Goal: Task Accomplishment & Management: Complete application form

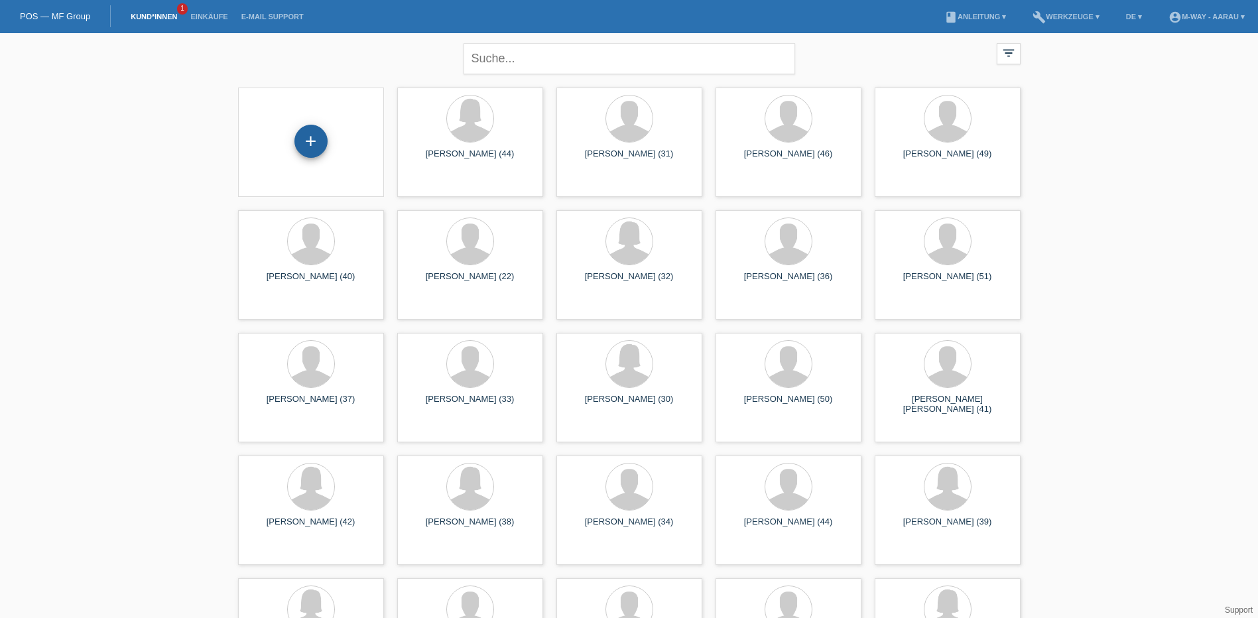
click at [315, 129] on div "+" at bounding box center [311, 141] width 33 height 33
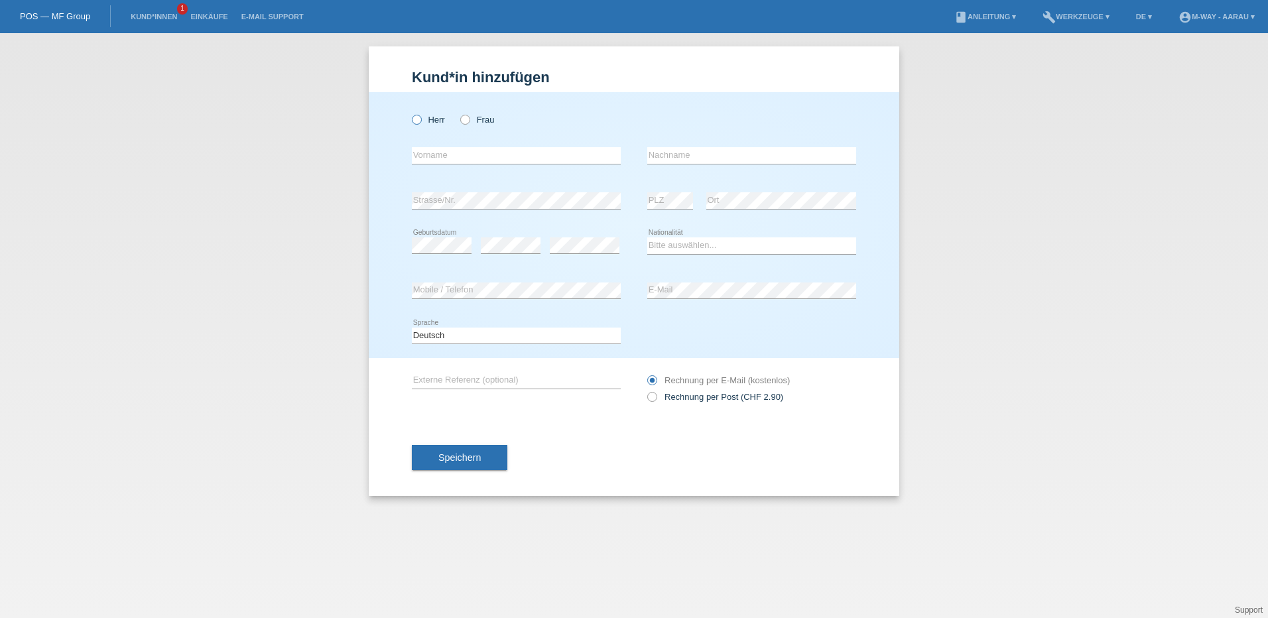
click at [410, 113] on icon at bounding box center [410, 113] width 0 height 0
click at [421, 117] on input "Herr" at bounding box center [416, 119] width 9 height 9
radio input "true"
click at [457, 155] on input "text" at bounding box center [516, 155] width 209 height 17
type input "Slavisa"
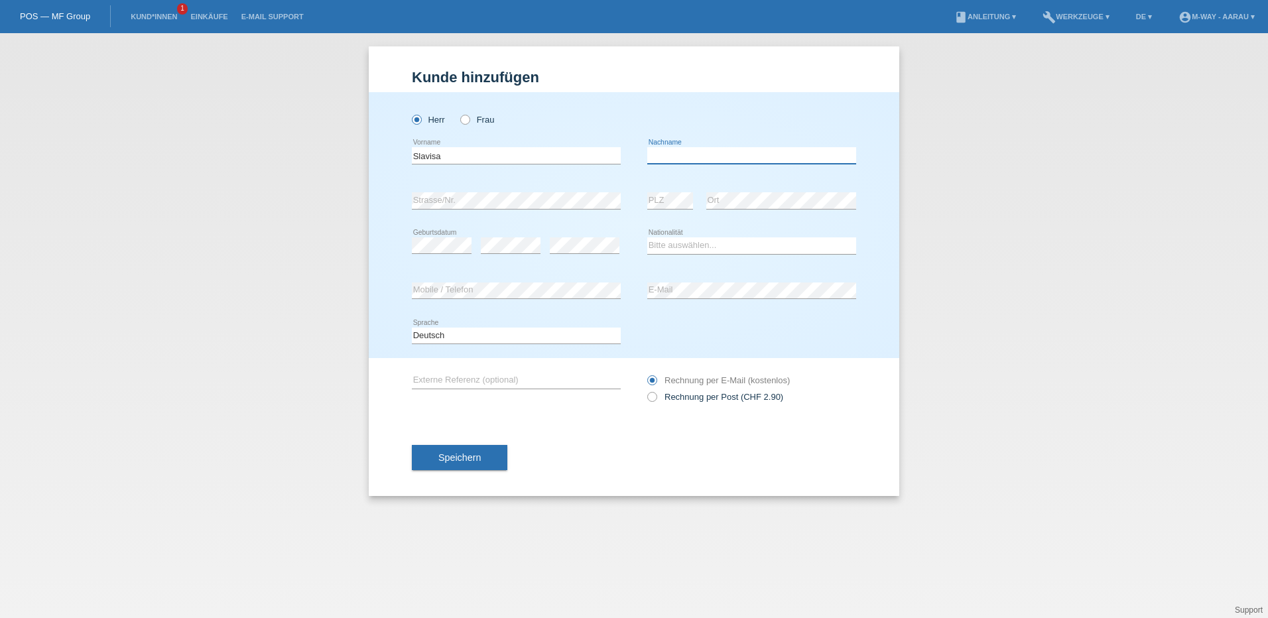
click at [691, 154] on input "text" at bounding box center [751, 155] width 209 height 17
type input "[PERSON_NAME]"
click at [698, 247] on select "Bitte auswählen... Schweiz Deutschland Liechtenstein Österreich ------------ Af…" at bounding box center [751, 245] width 209 height 16
select select "HR"
click at [647, 237] on select "Bitte auswählen... Schweiz Deutschland Liechtenstein Österreich ------------ Af…" at bounding box center [751, 245] width 209 height 16
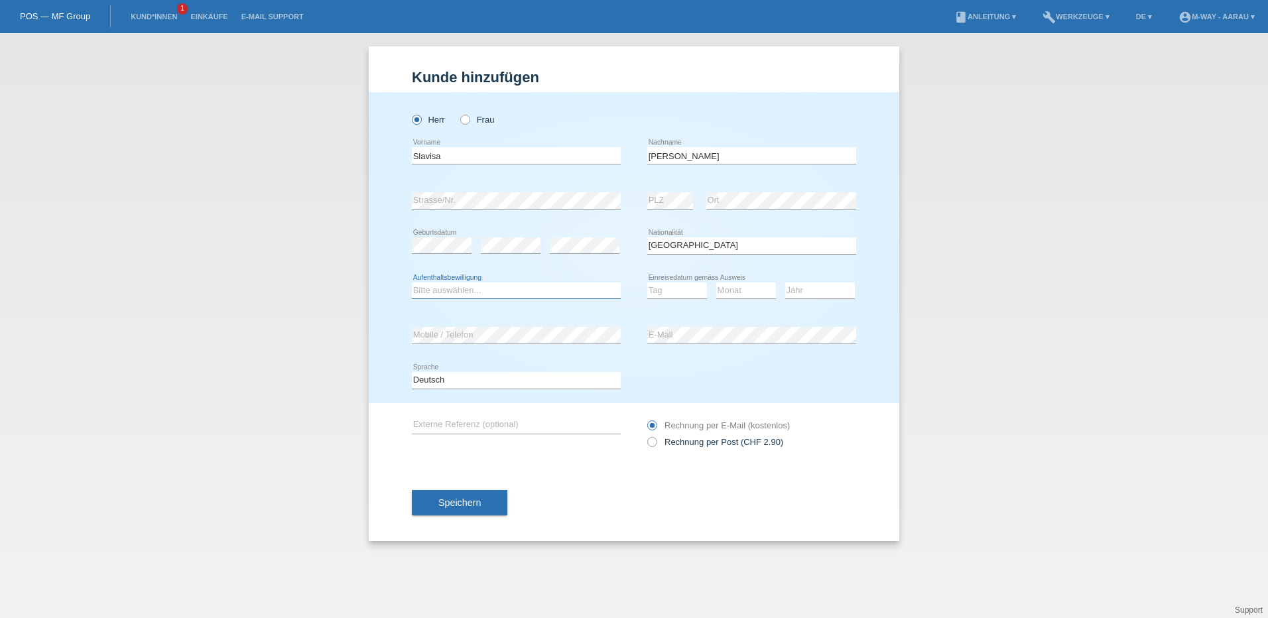
click at [537, 291] on select "Bitte auswählen... C B B - Flüchtlingsstatus Andere" at bounding box center [516, 291] width 209 height 16
select select "B"
click at [412, 283] on select "Bitte auswählen... C B B - Flüchtlingsstatus Andere" at bounding box center [516, 291] width 209 height 16
click at [672, 289] on select "Tag 01 02 03 04 05 06 07 08 09 10 11" at bounding box center [677, 291] width 60 height 16
select select "03"
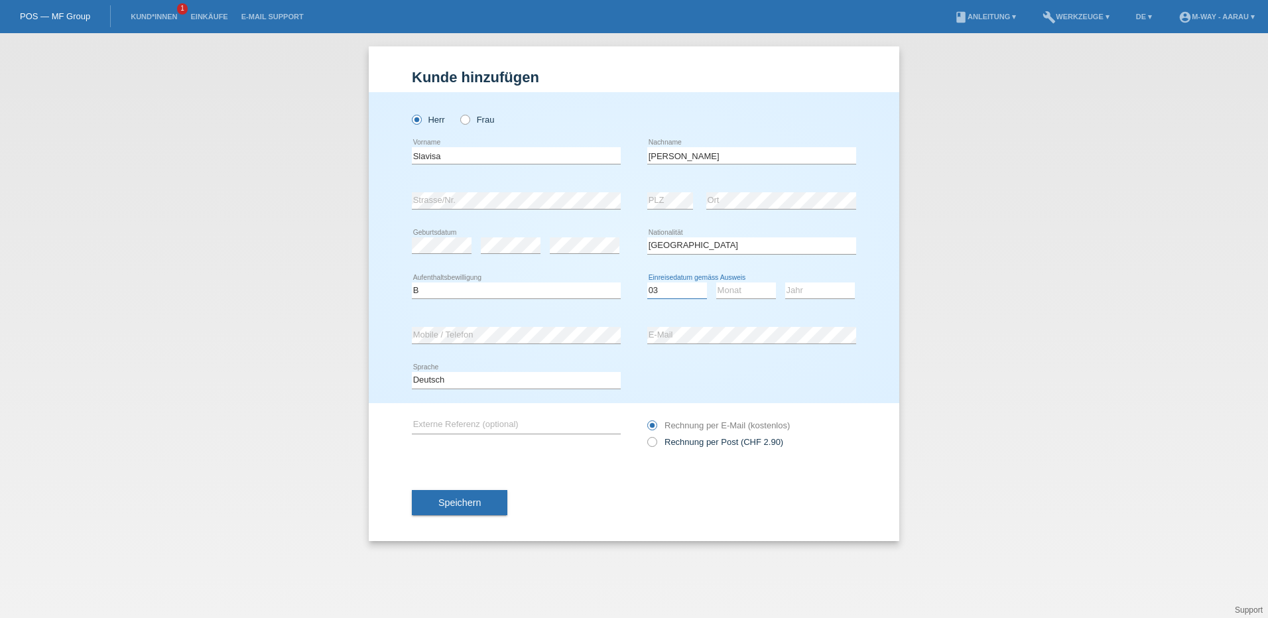
click at [647, 283] on select "Tag 01 02 03 04 05 06 07 08 09 10 11" at bounding box center [677, 291] width 60 height 16
click at [763, 289] on select "Monat 01 02 03 04 05 06 07 08 09 10 11" at bounding box center [746, 291] width 60 height 16
select select "01"
click at [716, 283] on select "Monat 01 02 03 04 05 06 07 08 09 10 11" at bounding box center [746, 291] width 60 height 16
click at [820, 298] on div "Jahr 2025 2024 2023 2022 2021 2020 2019 2018 2017 2016 2015 2014 2013 2012 2011…" at bounding box center [820, 291] width 70 height 17
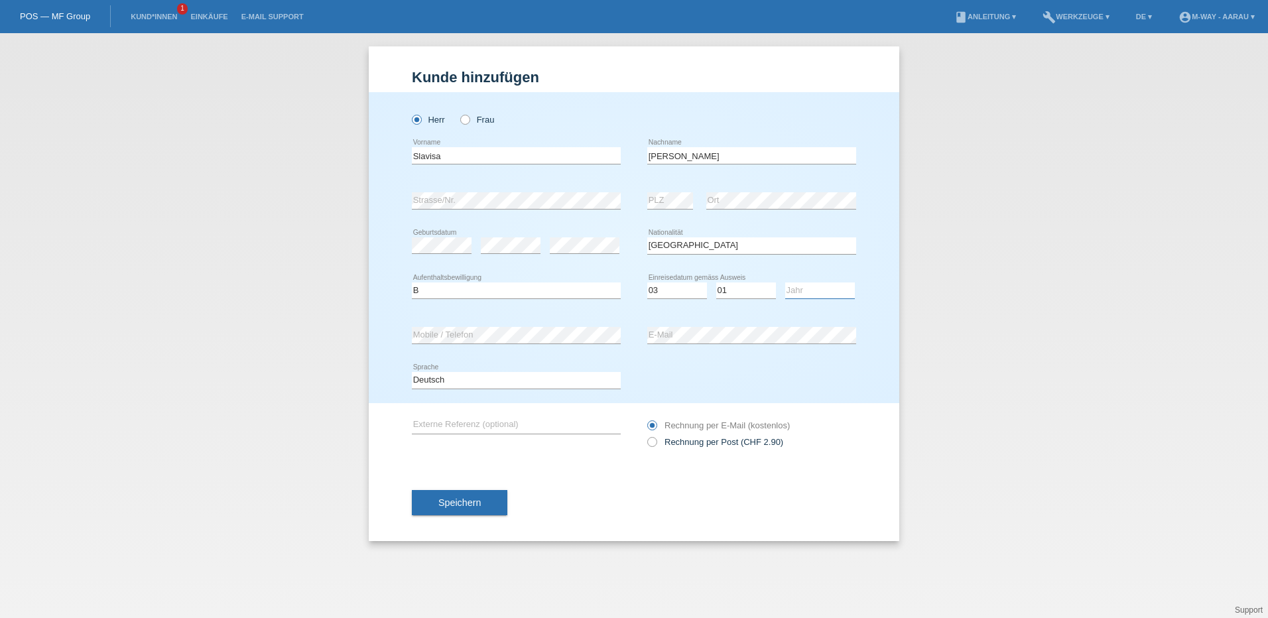
select select "2022"
click at [785, 283] on select "Jahr 2025 2024 2023 2022 2021 2020 2019 2018 2017 2016 2015 2014 2013 2012 2011…" at bounding box center [820, 291] width 70 height 16
click at [613, 98] on div "Herr Frau" at bounding box center [516, 112] width 209 height 41
click at [490, 495] on button "Speichern" at bounding box center [460, 502] width 96 height 25
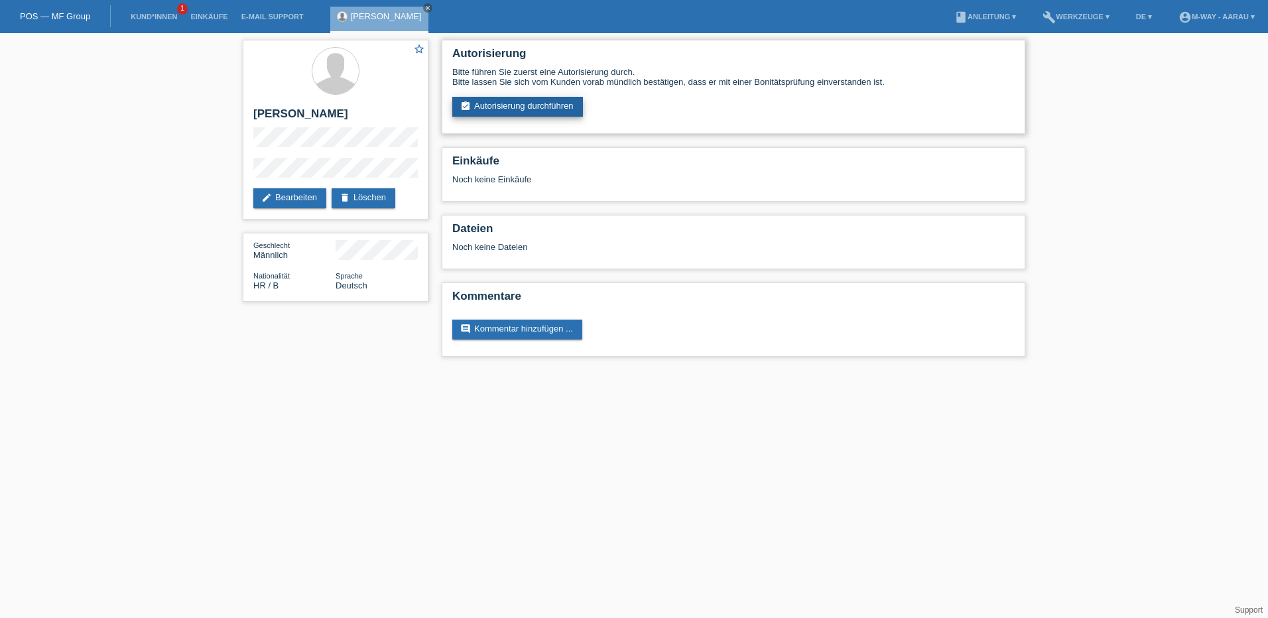
click at [509, 111] on link "assignment_turned_in Autorisierung durchführen" at bounding box center [517, 107] width 131 height 20
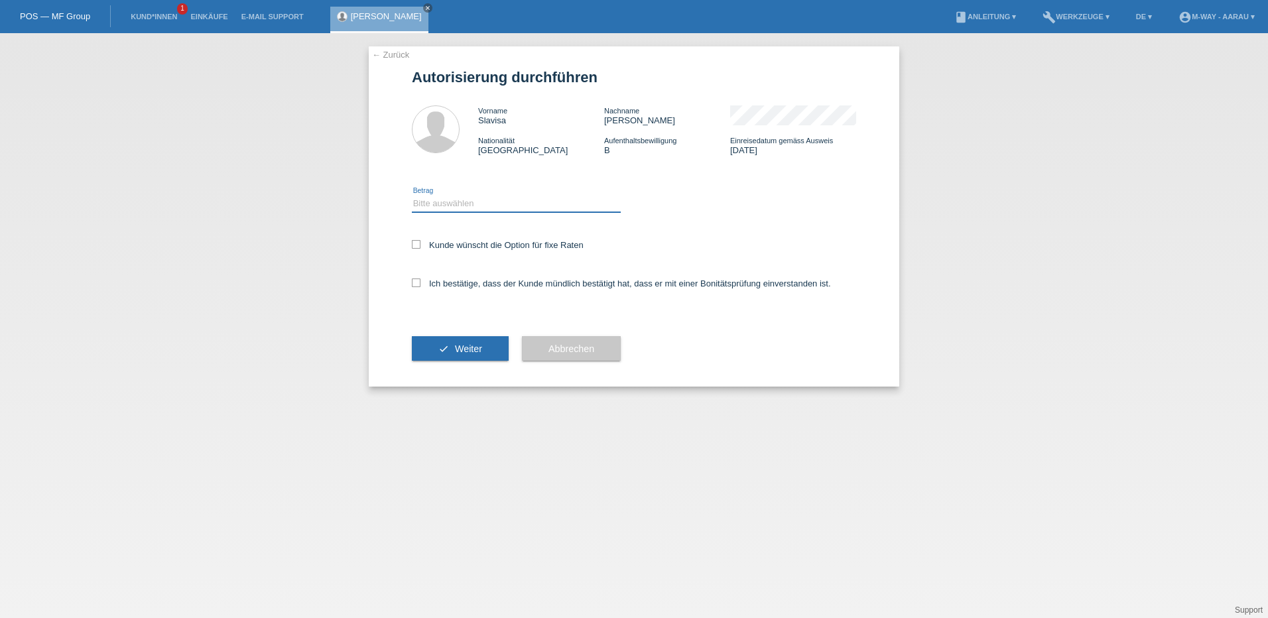
click at [474, 200] on select "Bitte auswählen CHF 1.00 - CHF 499.00 CHF 500.00 - CHF 1'999.00 CHF 2'000.00 - …" at bounding box center [516, 204] width 209 height 16
select select "3"
click at [412, 196] on select "Bitte auswählen CHF 1.00 - CHF 499.00 CHF 500.00 - CHF 1'999.00 CHF 2'000.00 - …" at bounding box center [516, 204] width 209 height 16
drag, startPoint x: 415, startPoint y: 245, endPoint x: 425, endPoint y: 267, distance: 24.0
click at [415, 245] on icon at bounding box center [416, 244] width 9 height 9
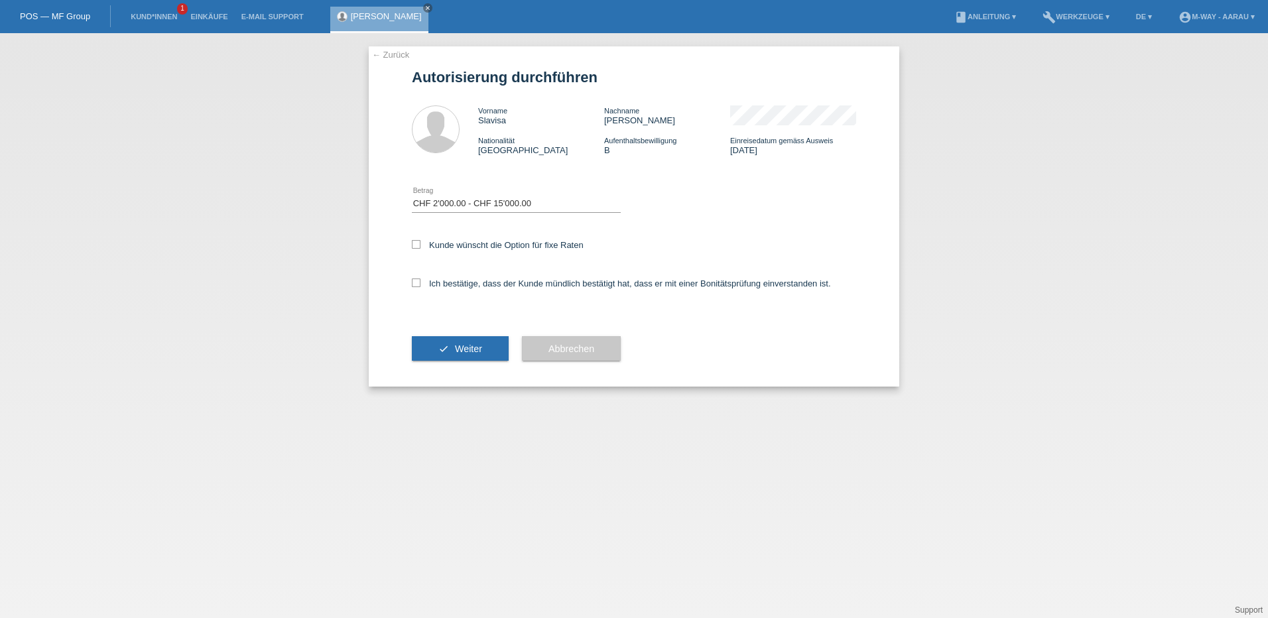
click at [415, 245] on input "Kunde wünscht die Option für fixe Raten" at bounding box center [416, 244] width 9 height 9
checkbox input "true"
click at [416, 284] on icon at bounding box center [416, 283] width 9 height 9
click at [416, 284] on input "Ich bestätige, dass der Kunde mündlich bestätigt hat, dass er mit einer Bonität…" at bounding box center [416, 283] width 9 height 9
checkbox input "true"
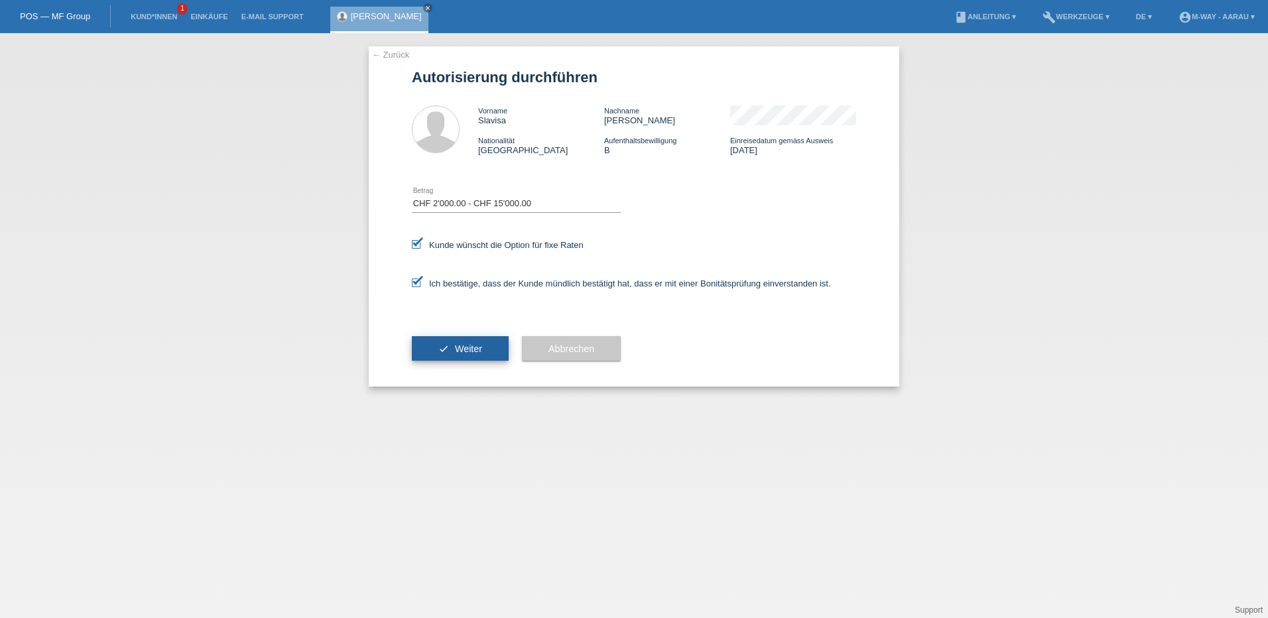
click at [458, 346] on span "Weiter" at bounding box center [468, 349] width 27 height 11
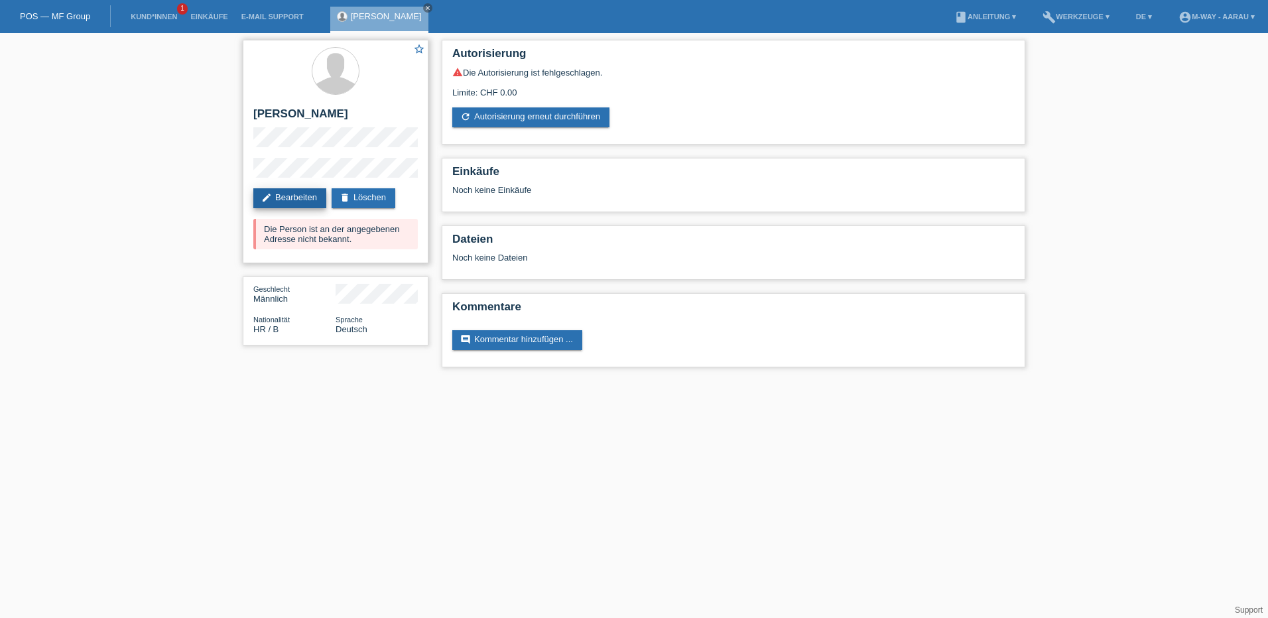
click at [275, 201] on link "edit Bearbeiten" at bounding box center [289, 198] width 73 height 20
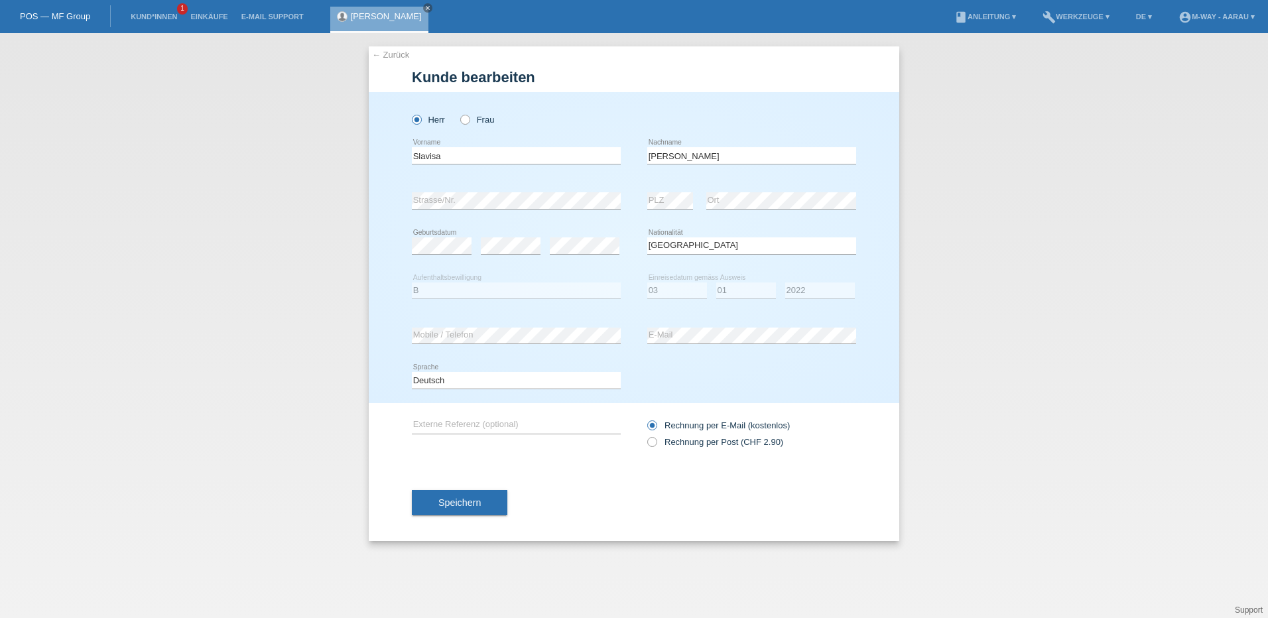
select select "HR"
select select "B"
select select "03"
select select "01"
select select "2022"
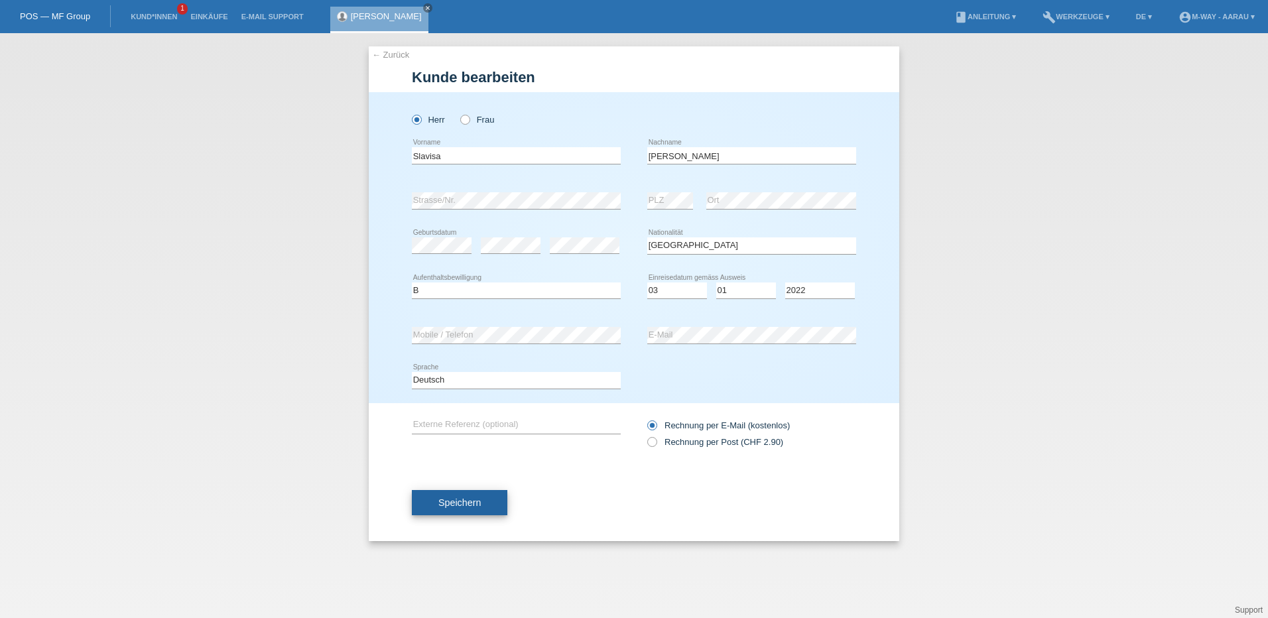
click at [479, 509] on button "Speichern" at bounding box center [460, 502] width 96 height 25
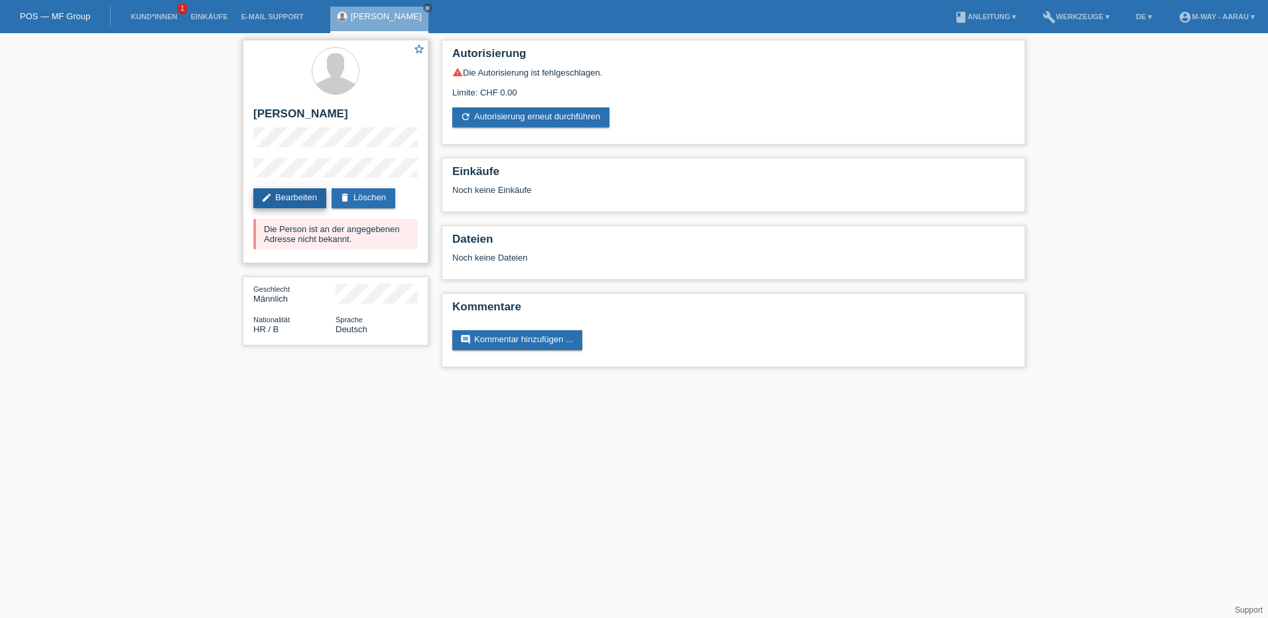
click at [302, 196] on link "edit Bearbeiten" at bounding box center [289, 198] width 73 height 20
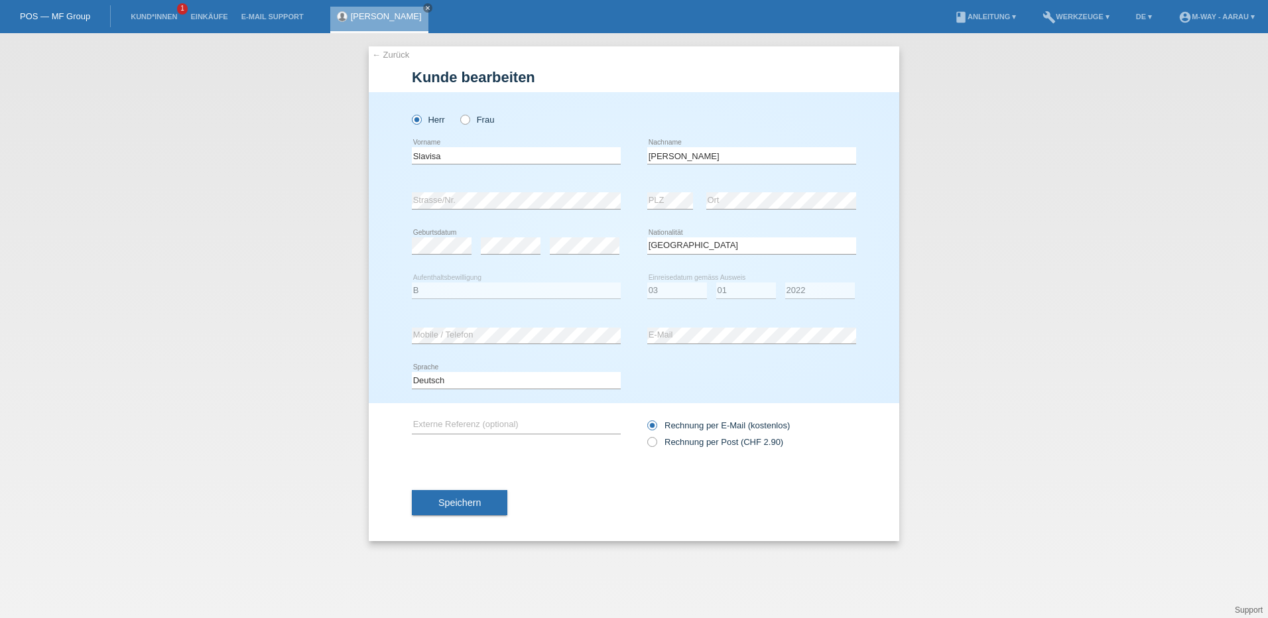
select select "HR"
select select "B"
select select "03"
select select "01"
select select "2022"
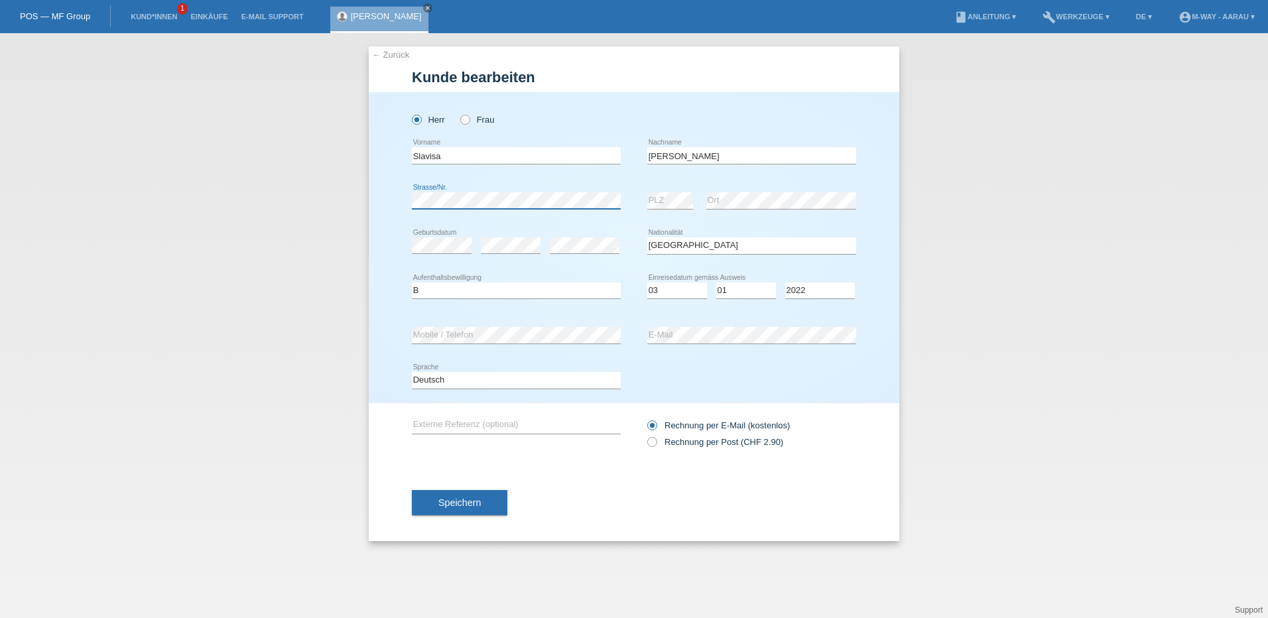
click at [399, 204] on div "Herr Frau Slavisa error Vorname C" at bounding box center [634, 247] width 531 height 311
click at [470, 511] on button "Speichern" at bounding box center [460, 502] width 96 height 25
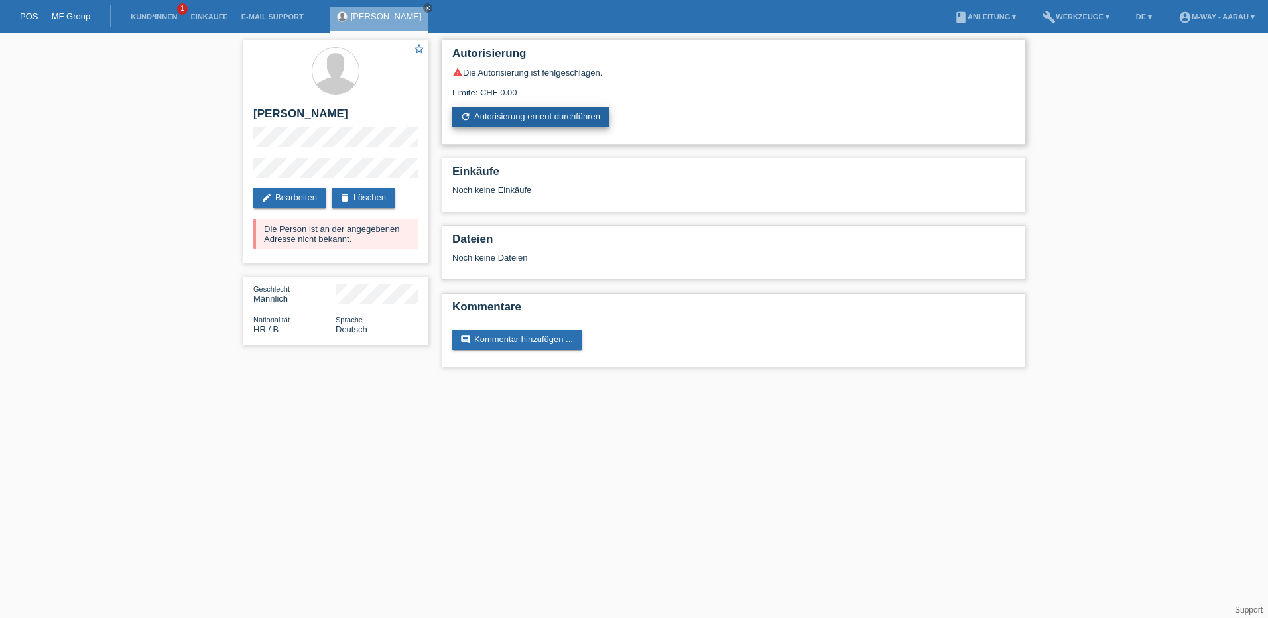
click at [537, 121] on link "refresh Autorisierung erneut durchführen" at bounding box center [530, 117] width 157 height 20
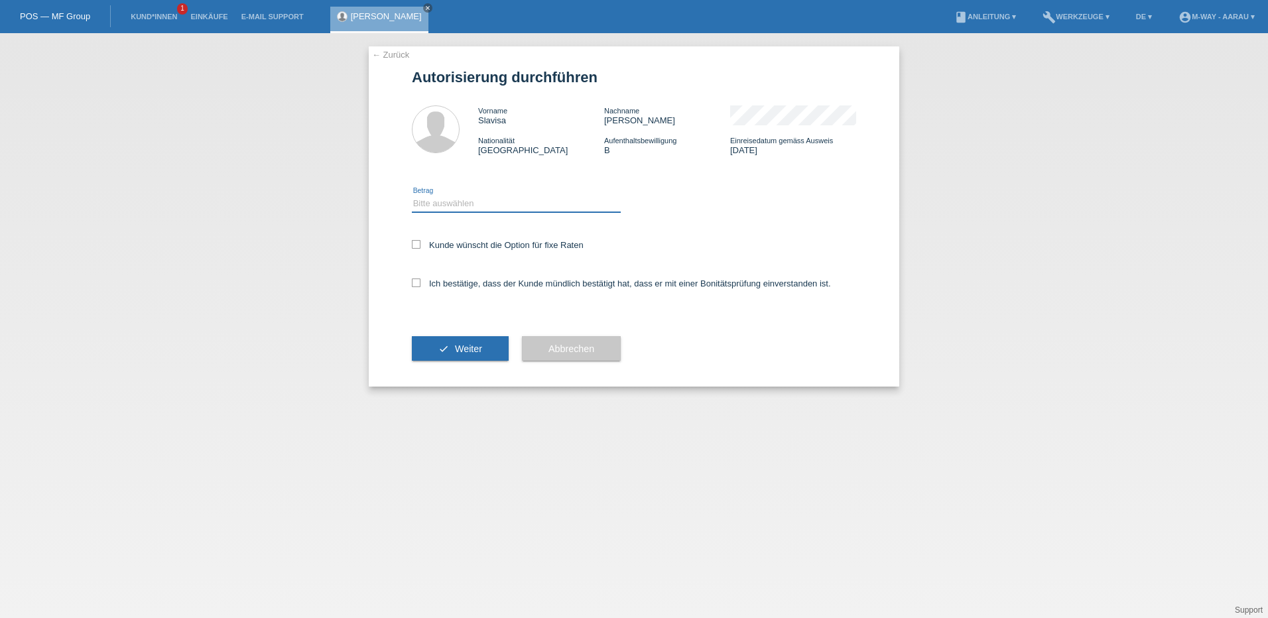
click at [431, 208] on select "Bitte auswählen CHF 1.00 - CHF 499.00 CHF 500.00 - CHF 1'999.00 CHF 2'000.00 - …" at bounding box center [516, 204] width 209 height 16
select select "3"
click at [412, 196] on select "Bitte auswählen CHF 1.00 - CHF 499.00 CHF 500.00 - CHF 1'999.00 CHF 2'000.00 - …" at bounding box center [516, 204] width 209 height 16
click at [417, 245] on icon at bounding box center [416, 244] width 9 height 9
click at [417, 245] on input "Kunde wünscht die Option für fixe Raten" at bounding box center [416, 244] width 9 height 9
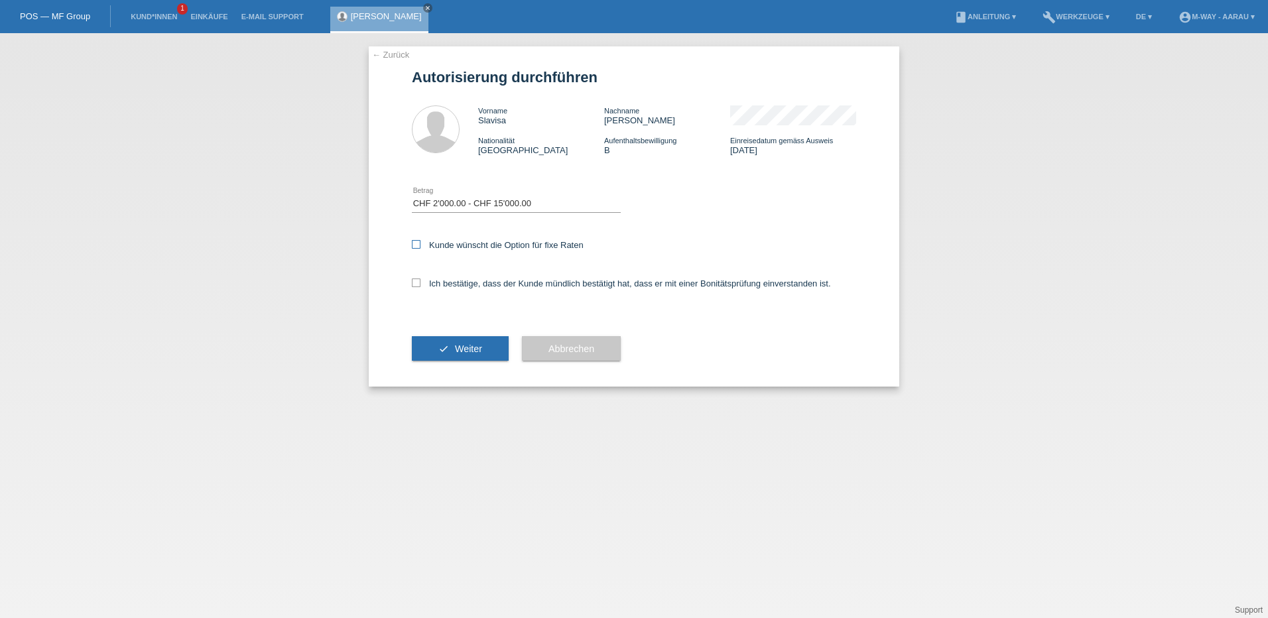
checkbox input "true"
click at [417, 279] on icon at bounding box center [416, 283] width 9 height 9
click at [417, 279] on input "Ich bestätige, dass der Kunde mündlich bestätigt hat, dass er mit einer Bonität…" at bounding box center [416, 283] width 9 height 9
checkbox input "true"
click at [429, 342] on button "check Weiter" at bounding box center [460, 348] width 97 height 25
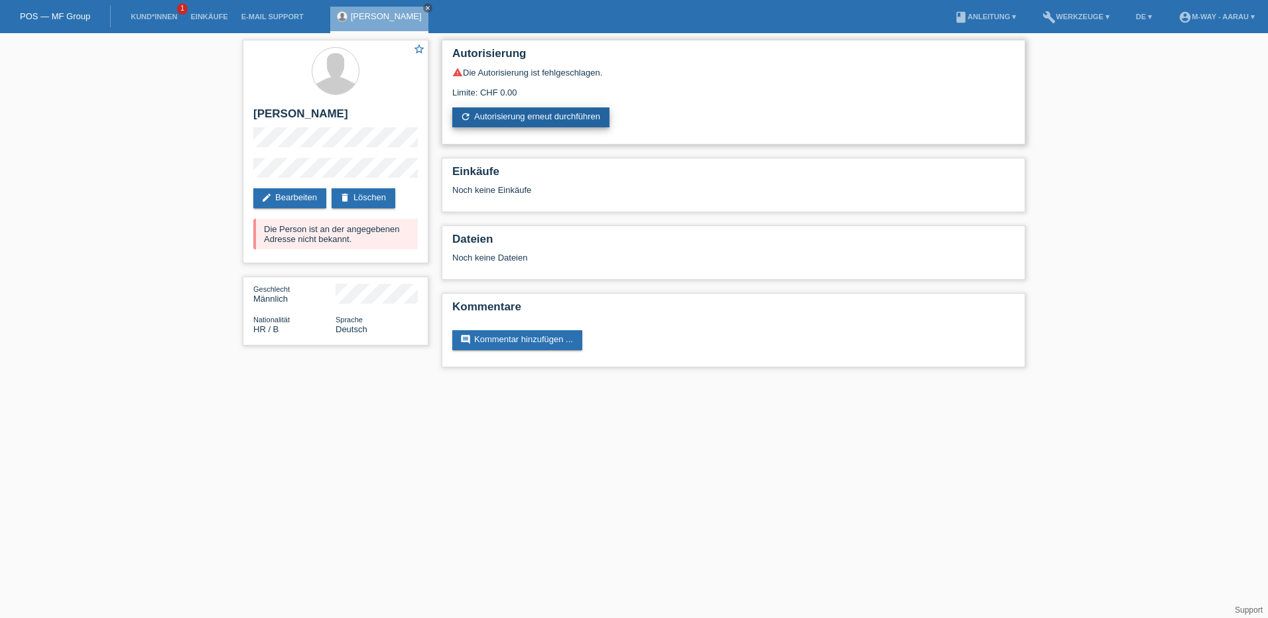
click at [549, 121] on link "refresh Autorisierung erneut durchführen" at bounding box center [530, 117] width 157 height 20
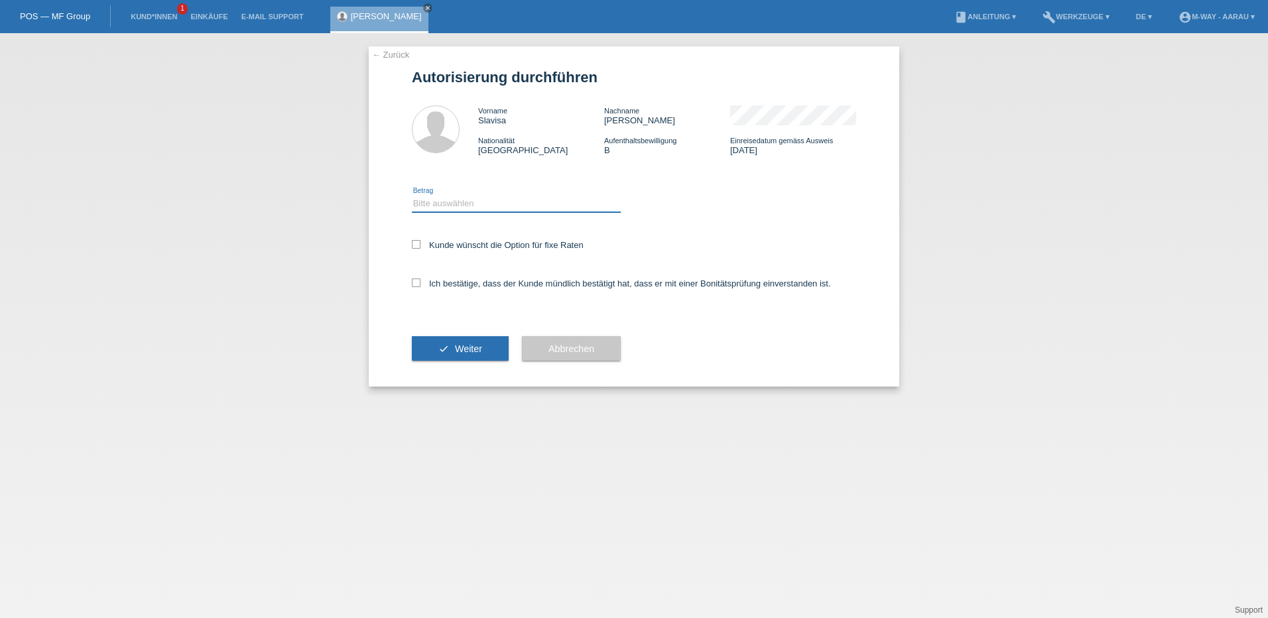
click at [494, 206] on select "Bitte auswählen CHF 1.00 - CHF 499.00 CHF 500.00 - CHF 1'999.00 CHF 2'000.00 - …" at bounding box center [516, 204] width 209 height 16
select select "2"
click at [412, 196] on select "Bitte auswählen CHF 1.00 - CHF 499.00 CHF 500.00 - CHF 1'999.00 CHF 2'000.00 - …" at bounding box center [516, 204] width 209 height 16
click at [421, 245] on label "Kunde wünscht die Option für fixe Raten" at bounding box center [498, 245] width 172 height 10
click at [421, 245] on input "Kunde wünscht die Option für fixe Raten" at bounding box center [416, 244] width 9 height 9
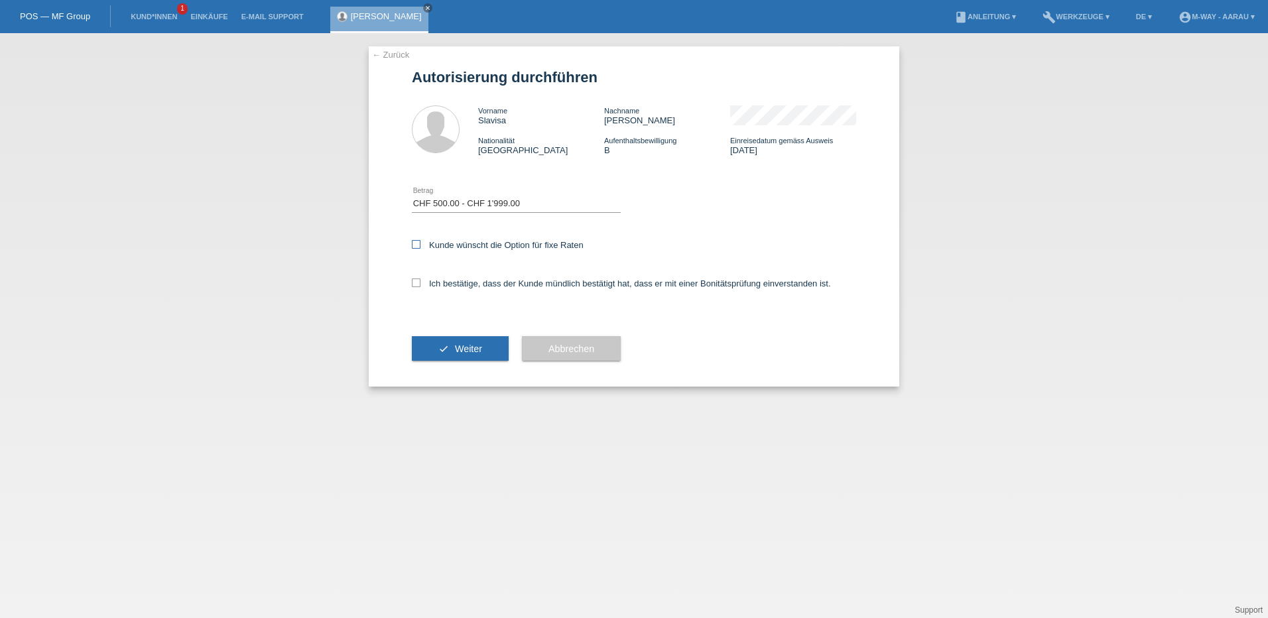
checkbox input "true"
click at [415, 287] on label "Ich bestätige, dass der Kunde mündlich bestätigt hat, dass er mit einer Bonität…" at bounding box center [621, 284] width 419 height 10
click at [415, 287] on input "Ich bestätige, dass der Kunde mündlich bestätigt hat, dass er mit einer Bonität…" at bounding box center [416, 283] width 9 height 9
checkbox input "true"
click at [458, 344] on span "Weiter" at bounding box center [468, 349] width 27 height 11
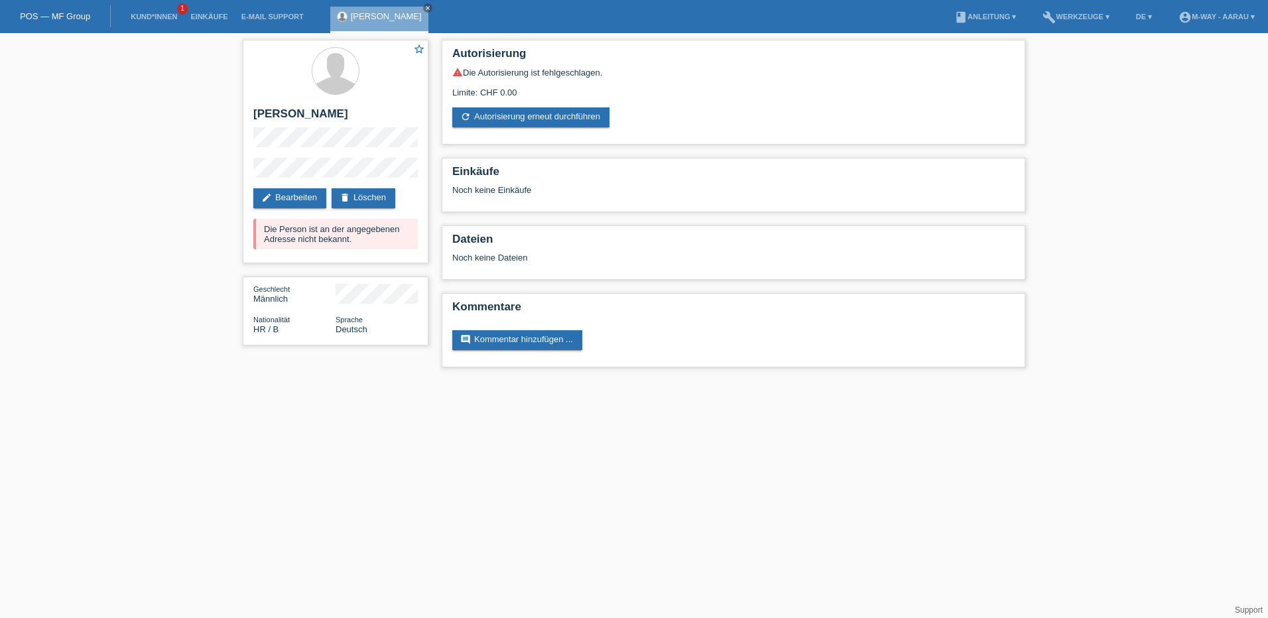
click at [52, 15] on link "POS — MF Group" at bounding box center [55, 16] width 70 height 10
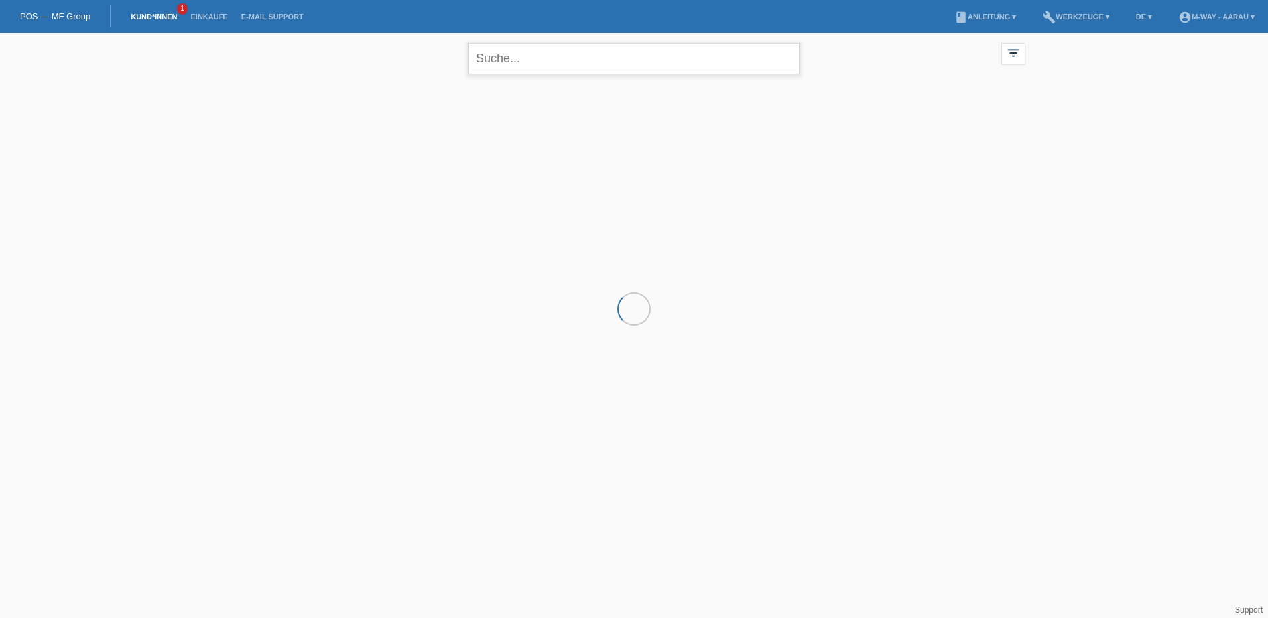
click at [506, 70] on input "text" at bounding box center [634, 58] width 332 height 31
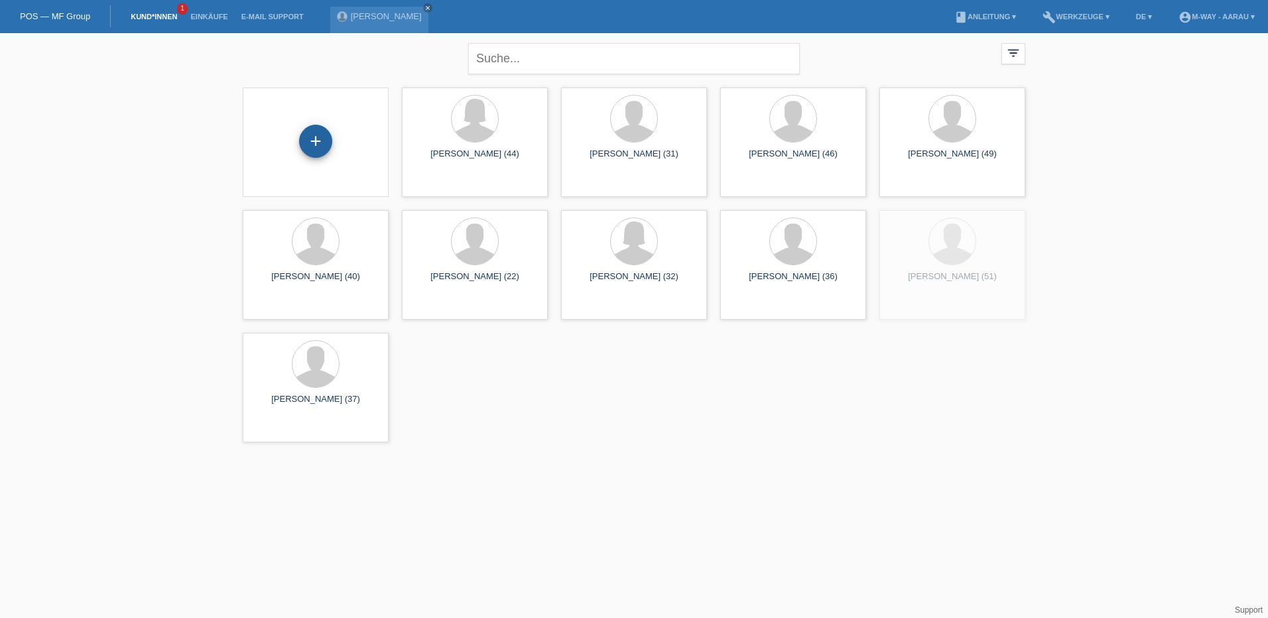
click at [331, 136] on div "+" at bounding box center [315, 141] width 33 height 33
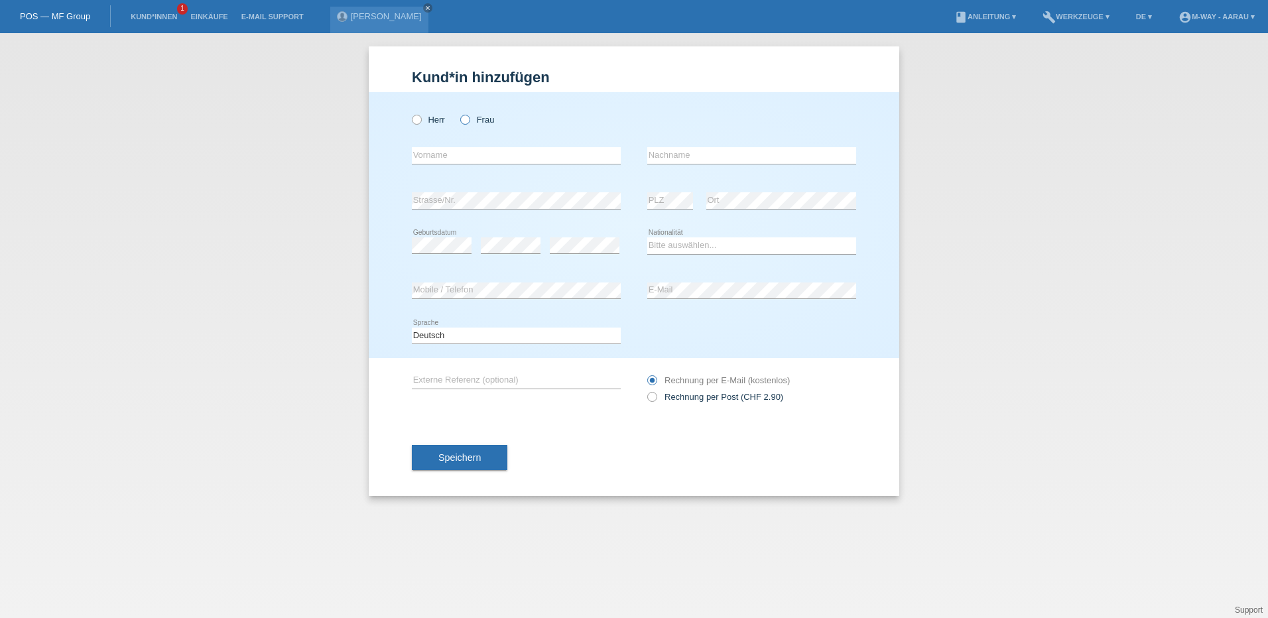
click at [458, 113] on icon at bounding box center [458, 113] width 0 height 0
click at [466, 117] on input "Frau" at bounding box center [464, 119] width 9 height 9
radio input "true"
click at [467, 157] on input "text" at bounding box center [516, 155] width 209 height 17
type input "Amra"
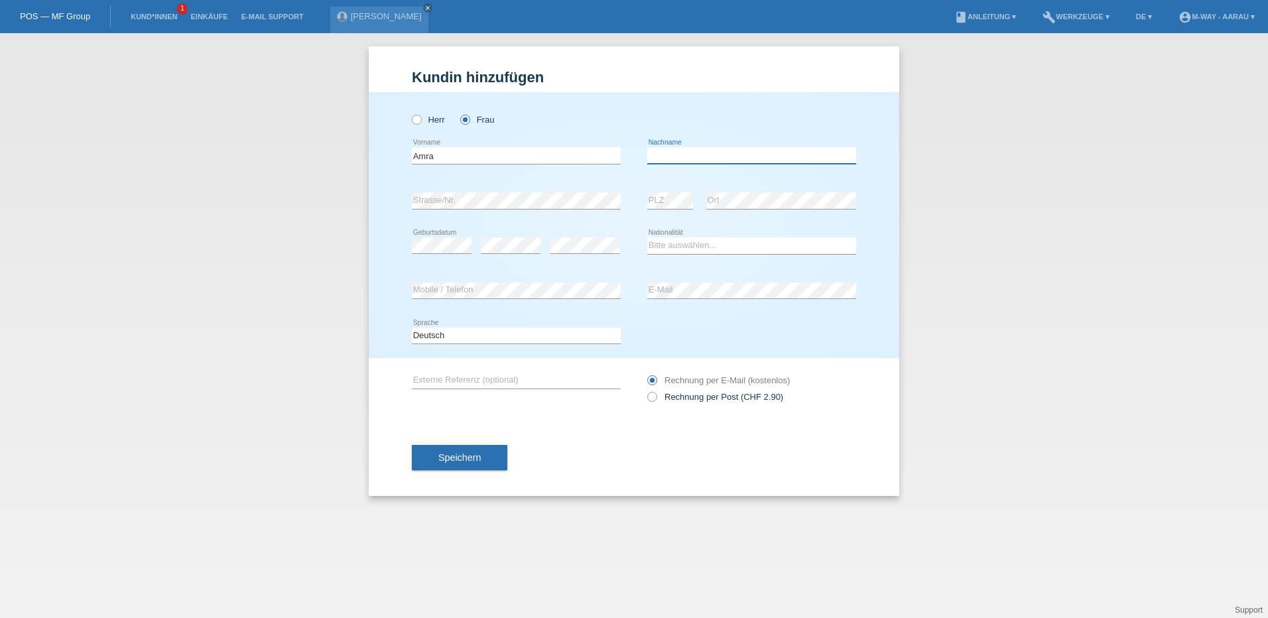
click at [748, 156] on input "text" at bounding box center [751, 155] width 209 height 17
type input "Sucic"
click at [672, 242] on select "Bitte auswählen... Schweiz Deutschland Liechtenstein Österreich ------------ Af…" at bounding box center [751, 245] width 209 height 16
click at [692, 253] on select "Bitte auswählen... Schweiz Deutschland Liechtenstein Österreich ------------ Af…" at bounding box center [751, 245] width 209 height 16
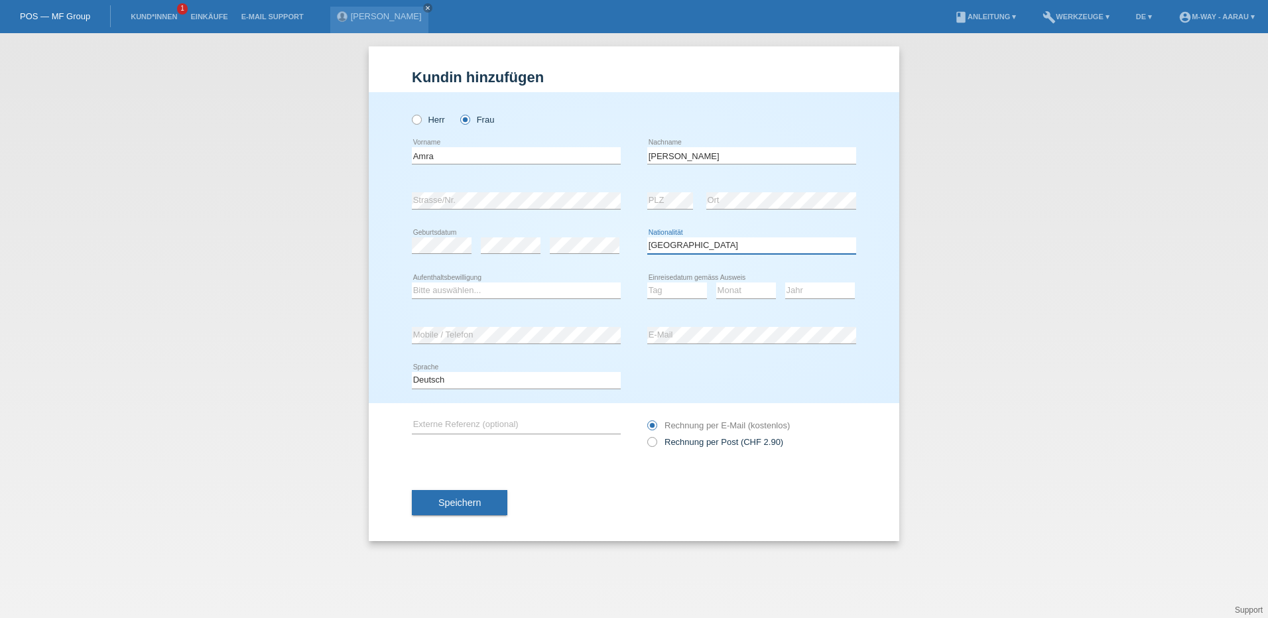
click at [695, 245] on select "Bitte auswählen... Schweiz Deutschland Liechtenstein Österreich ------------ Af…" at bounding box center [751, 245] width 209 height 16
select select "BA"
click at [647, 237] on select "Bitte auswählen... Schweiz Deutschland Liechtenstein Österreich ------------ Af…" at bounding box center [751, 245] width 209 height 16
click at [460, 295] on select "Bitte auswählen... C B B - Flüchtlingsstatus Andere" at bounding box center [516, 291] width 209 height 16
select select "B"
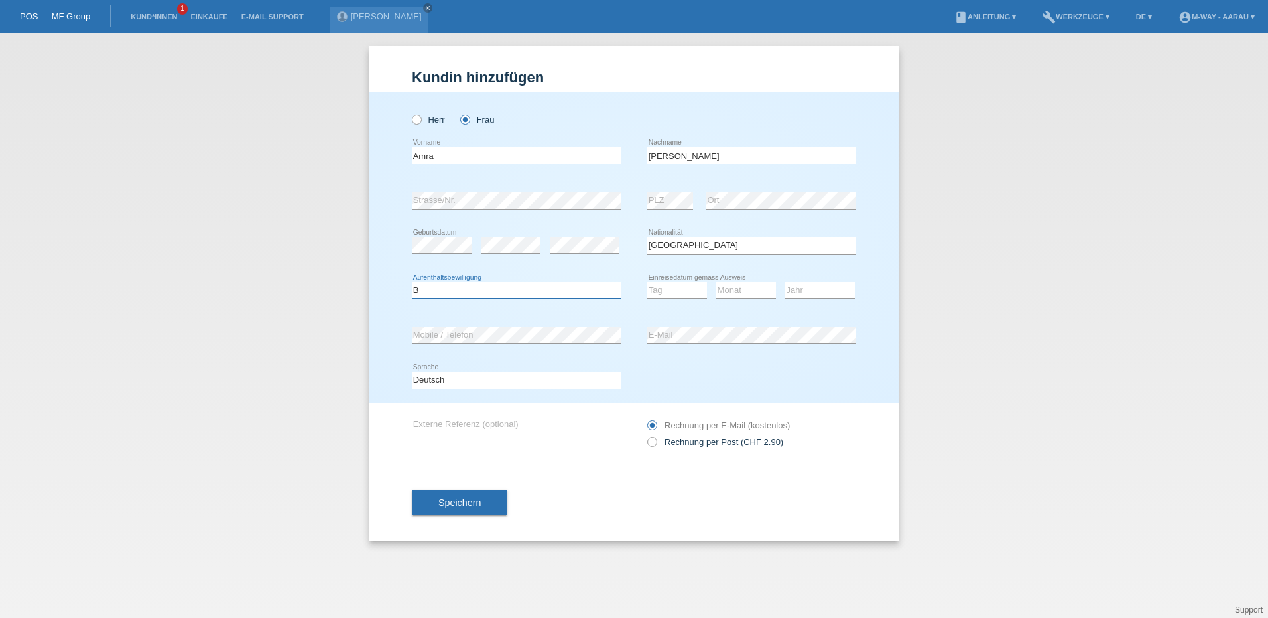
click at [412, 283] on select "Bitte auswählen... C B B - Flüchtlingsstatus Andere" at bounding box center [516, 291] width 209 height 16
click at [657, 299] on icon at bounding box center [677, 299] width 60 height 1
click at [661, 293] on select "Tag 01 02 03 04 05 06 07 08 09 10 11" at bounding box center [677, 291] width 60 height 16
select select "01"
click at [647, 283] on select "Tag 01 02 03 04 05 06 07 08 09 10 11" at bounding box center [677, 291] width 60 height 16
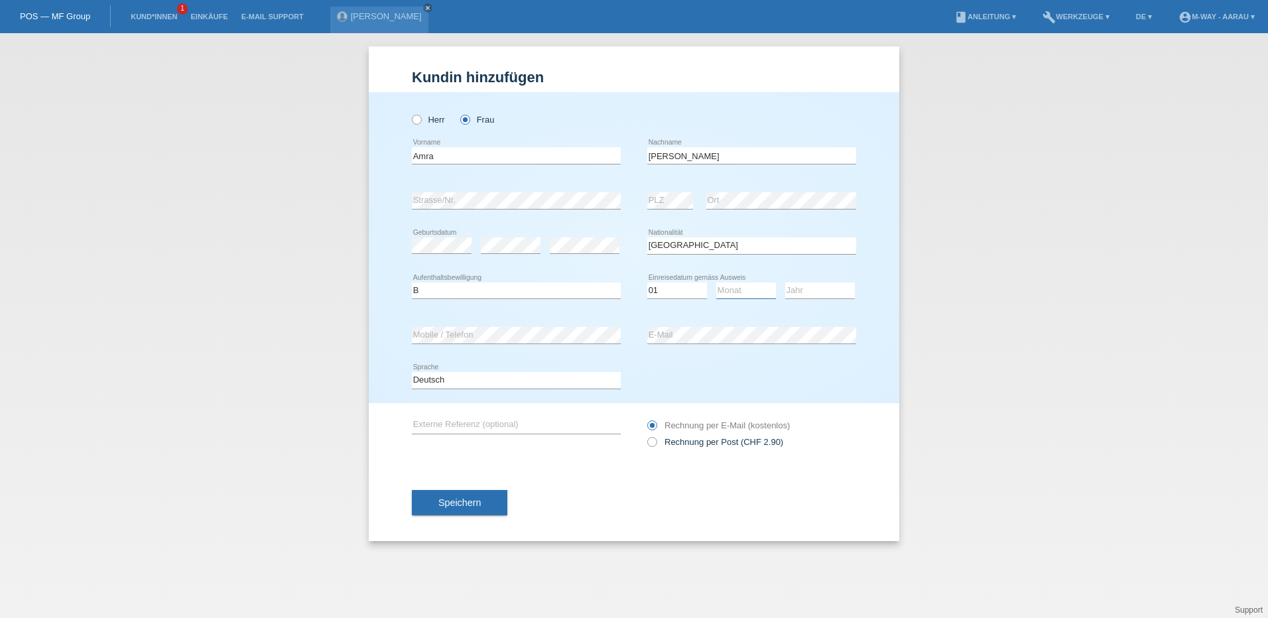
click at [730, 289] on select "Monat 01 02 03 04 05 06 07 08 09 10 11" at bounding box center [746, 291] width 60 height 16
select select "10"
click at [716, 283] on select "Monat 01 02 03 04 05 06 07 08 09 10 11" at bounding box center [746, 291] width 60 height 16
click at [807, 293] on select "Jahr 2025 2024 2023 2022 2021 2020 2019 2018 2017 2016 2015 2014 2013 2012 2011…" at bounding box center [820, 291] width 70 height 16
select select "2022"
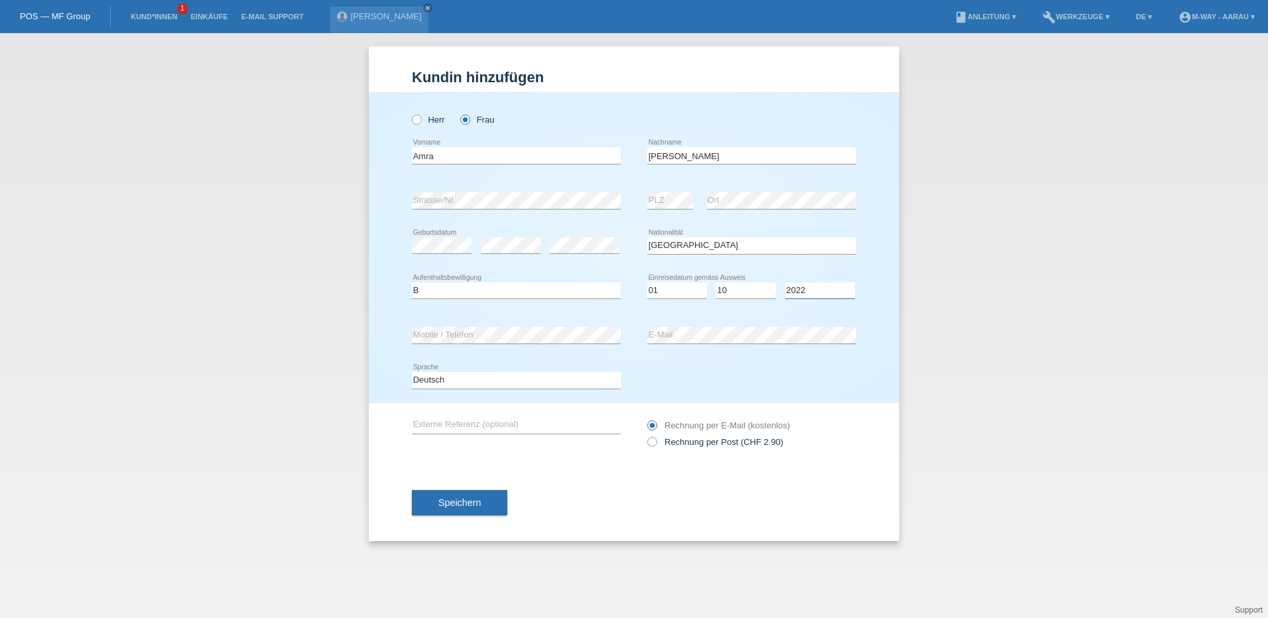
click at [785, 283] on select "Jahr 2025 2024 2023 2022 2021 2020 2019 2018 2017 2016 2015 2014 2013 2012 2011…" at bounding box center [820, 291] width 70 height 16
click at [615, 487] on div "Speichern" at bounding box center [634, 502] width 444 height 77
click at [442, 501] on span "Speichern" at bounding box center [459, 503] width 42 height 11
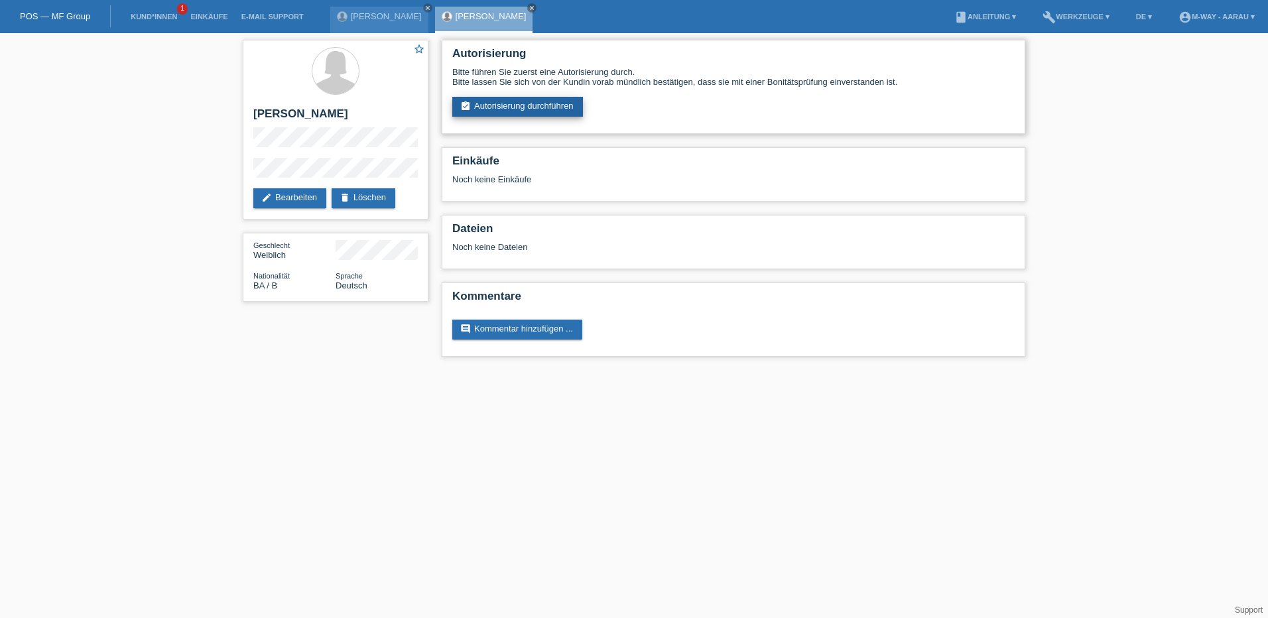
click at [492, 105] on link "assignment_turned_in Autorisierung durchführen" at bounding box center [517, 107] width 131 height 20
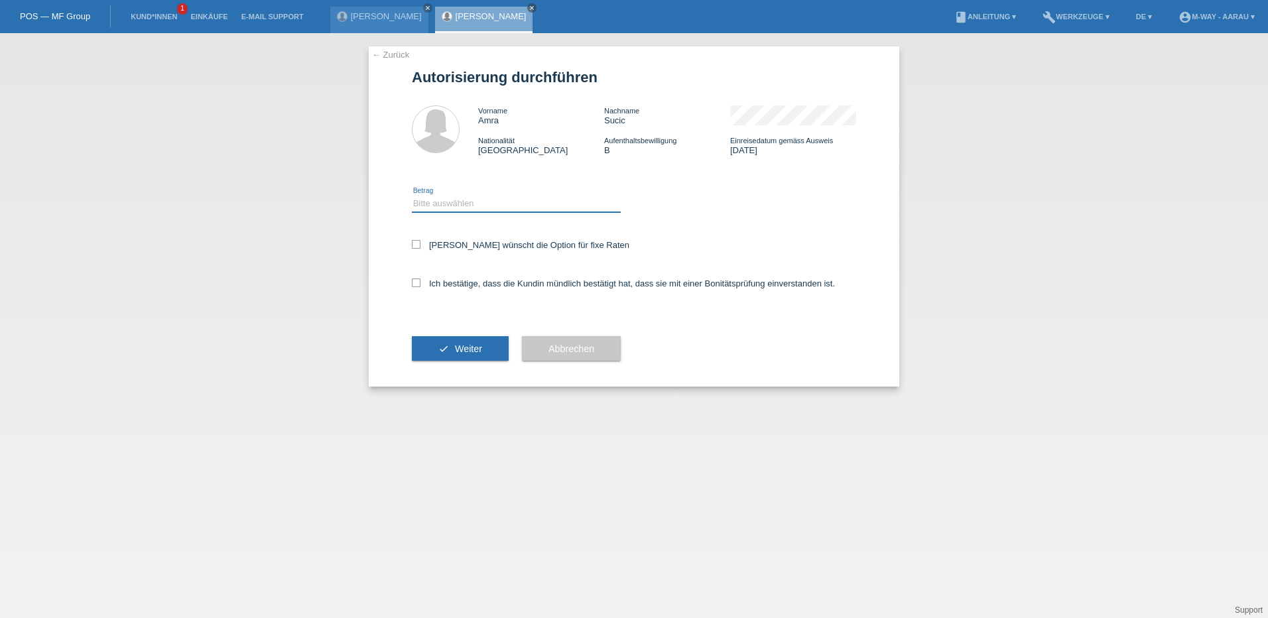
click at [489, 208] on select "Bitte auswählen CHF 1.00 - CHF 499.00 CHF 500.00 - CHF 1'999.00 CHF 2'000.00 - …" at bounding box center [516, 204] width 209 height 16
select select "3"
click at [412, 196] on select "Bitte auswählen CHF 1.00 - CHF 499.00 CHF 500.00 - CHF 1'999.00 CHF 2'000.00 - …" at bounding box center [516, 204] width 209 height 16
click at [418, 246] on icon at bounding box center [416, 244] width 9 height 9
click at [418, 246] on input "Kundin wünscht die Option für fixe Raten" at bounding box center [416, 244] width 9 height 9
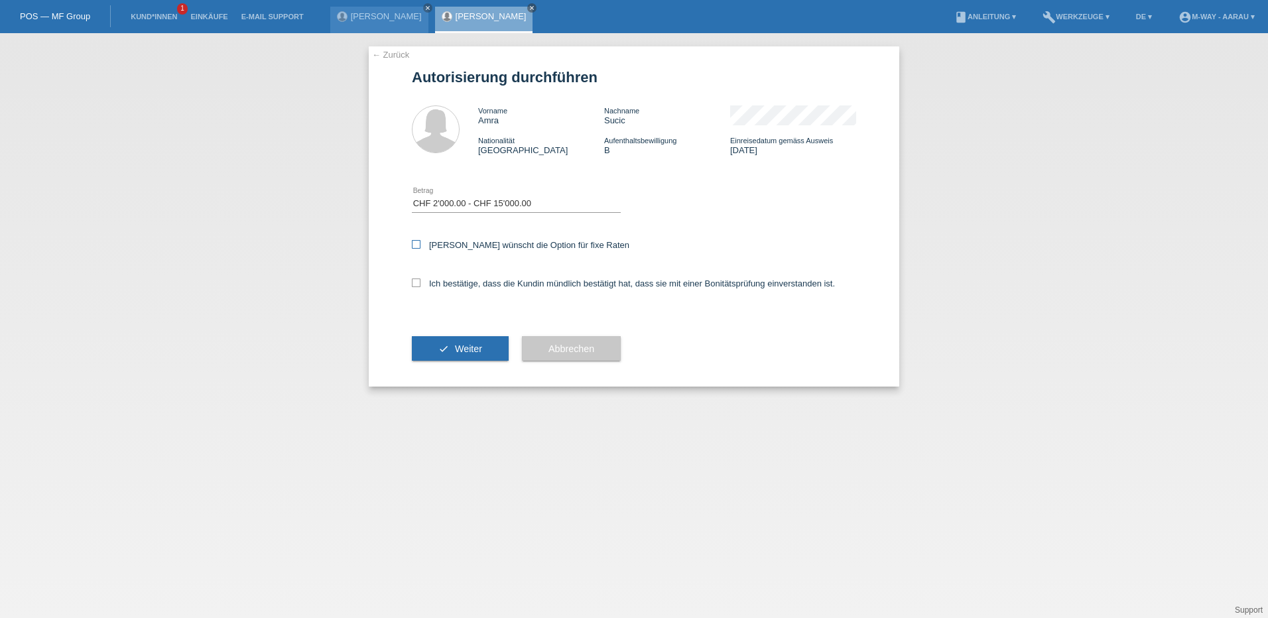
checkbox input "true"
click at [416, 286] on icon at bounding box center [416, 283] width 9 height 9
click at [416, 286] on input "Ich bestätige, dass die Kundin mündlich bestätigt hat, dass sie mit einer Bonit…" at bounding box center [416, 283] width 9 height 9
checkbox input "true"
click at [451, 347] on button "check Weiter" at bounding box center [460, 348] width 97 height 25
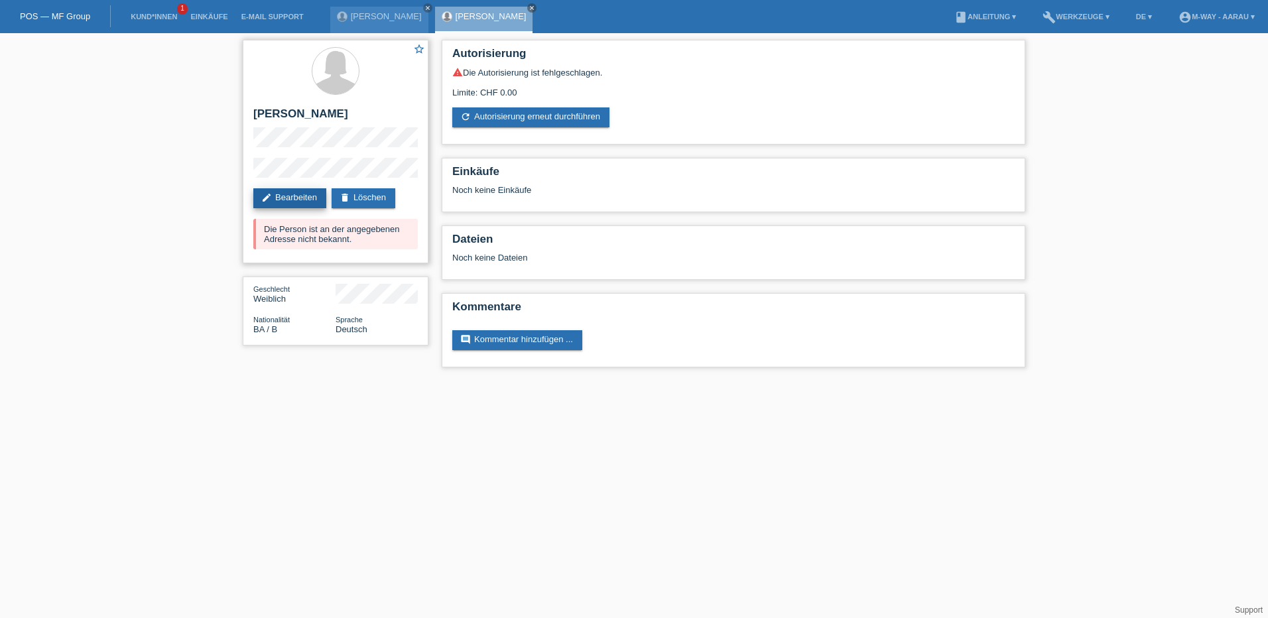
click at [291, 200] on link "edit Bearbeiten" at bounding box center [289, 198] width 73 height 20
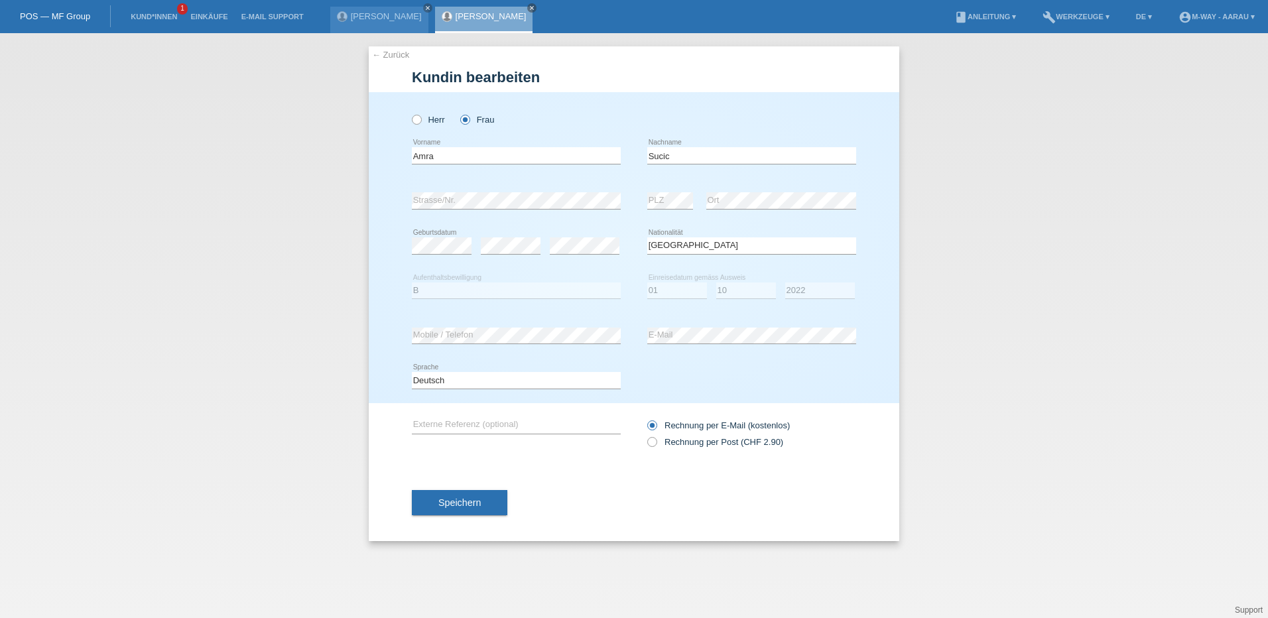
select select "BA"
select select "B"
select select "01"
select select "10"
select select "2022"
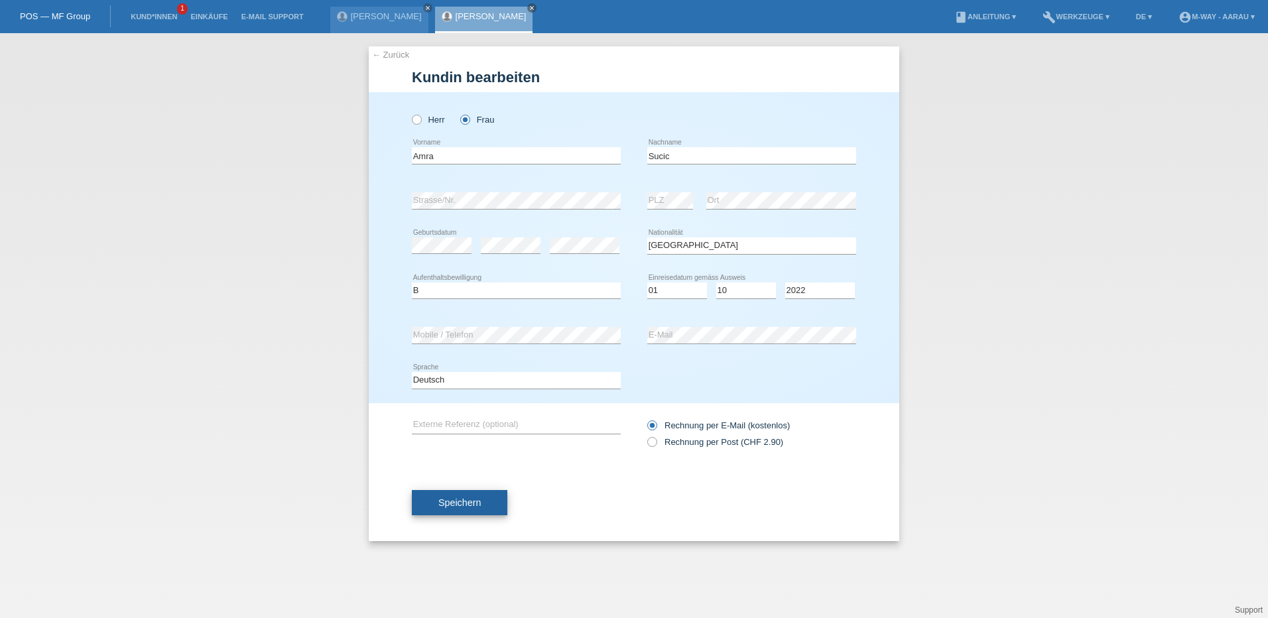
click at [453, 504] on span "Speichern" at bounding box center [459, 503] width 42 height 11
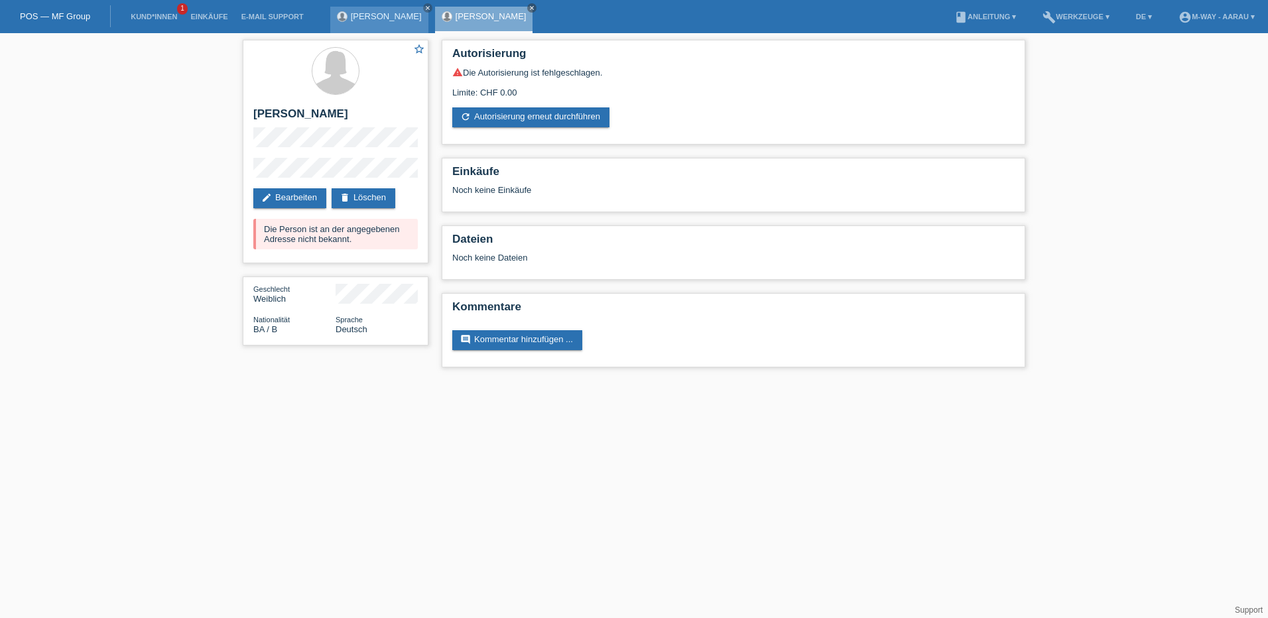
click at [374, 11] on link "[PERSON_NAME]" at bounding box center [386, 16] width 71 height 10
click at [333, 18] on div "[PERSON_NAME] close" at bounding box center [379, 20] width 98 height 27
click at [456, 15] on link "[PERSON_NAME]" at bounding box center [491, 16] width 71 height 10
click at [367, 14] on link "[PERSON_NAME]" at bounding box center [386, 16] width 71 height 10
click at [401, 9] on div "Slavisa Sucic close" at bounding box center [379, 20] width 98 height 27
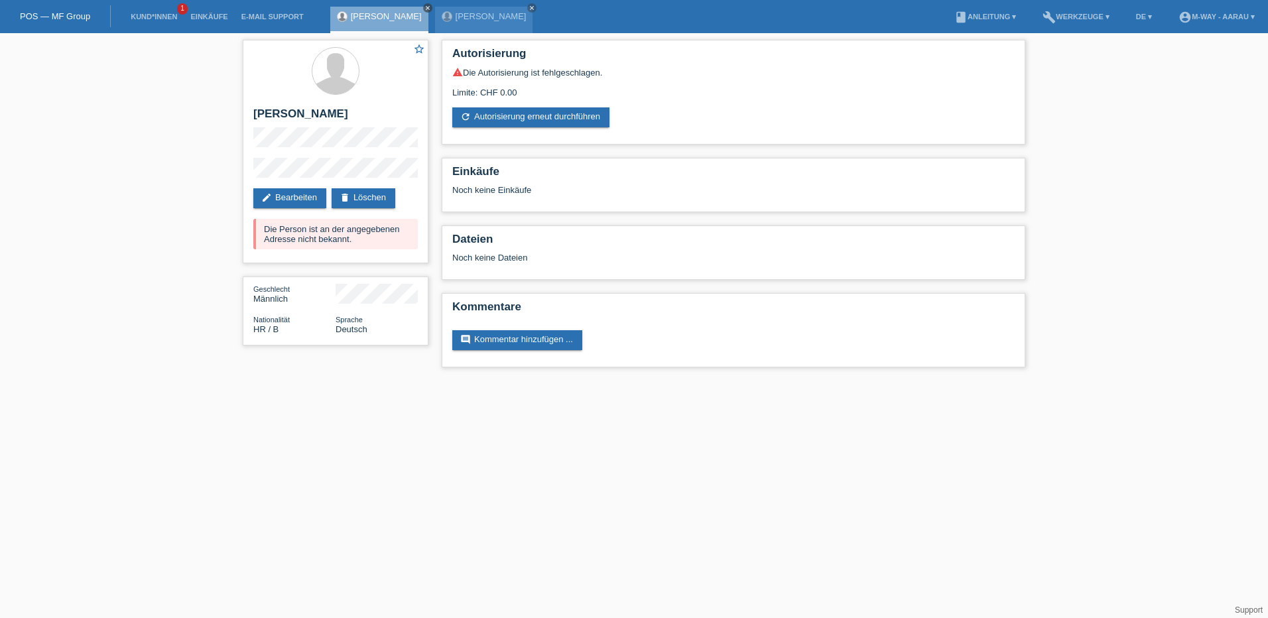
click at [423, 11] on link "close" at bounding box center [427, 7] width 9 height 9
click at [425, 7] on icon "close" at bounding box center [428, 8] width 7 height 7
click at [144, 24] on li "Kund*innen 1" at bounding box center [154, 17] width 60 height 34
click at [151, 15] on link "Kund*innen" at bounding box center [154, 17] width 60 height 8
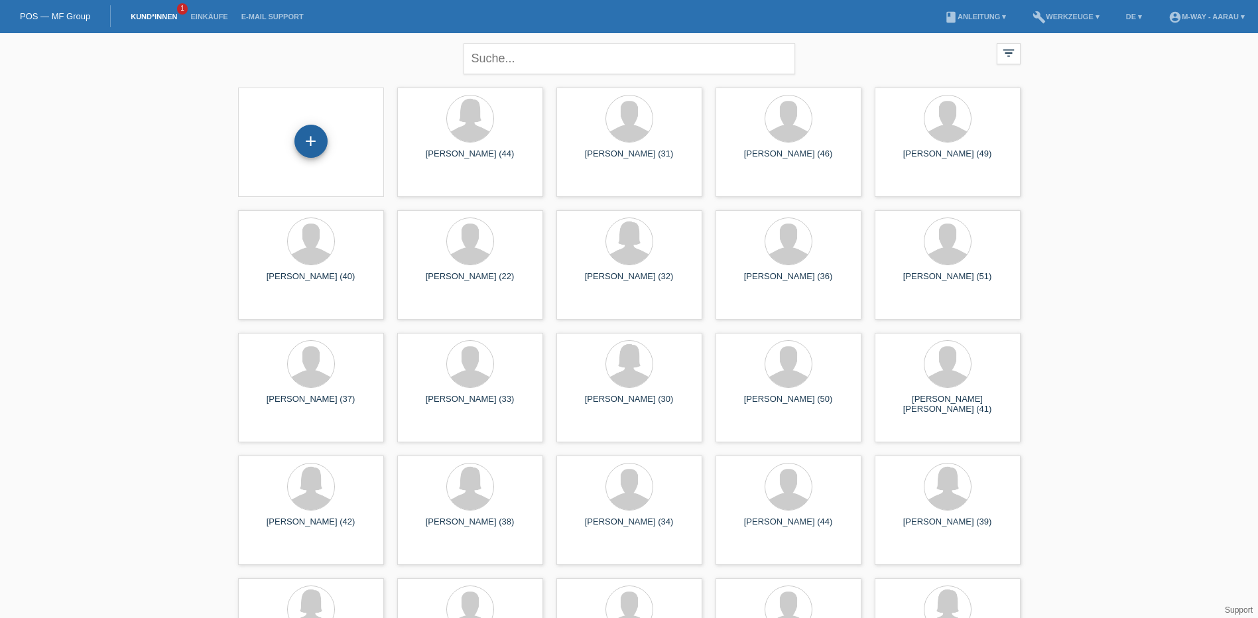
click at [304, 141] on div "+" at bounding box center [311, 141] width 33 height 33
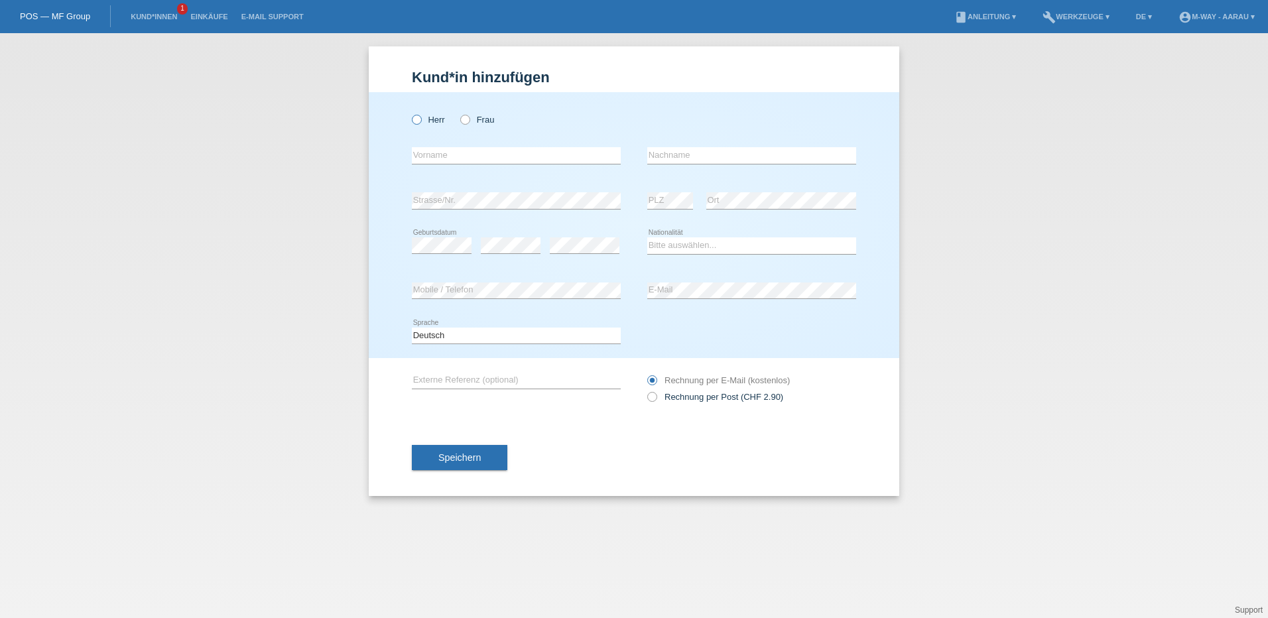
click at [433, 116] on label "Herr" at bounding box center [428, 120] width 33 height 10
click at [421, 116] on input "Herr" at bounding box center [416, 119] width 9 height 9
radio input "true"
click at [485, 157] on input "text" at bounding box center [516, 155] width 209 height 17
type input "[PERSON_NAME]"
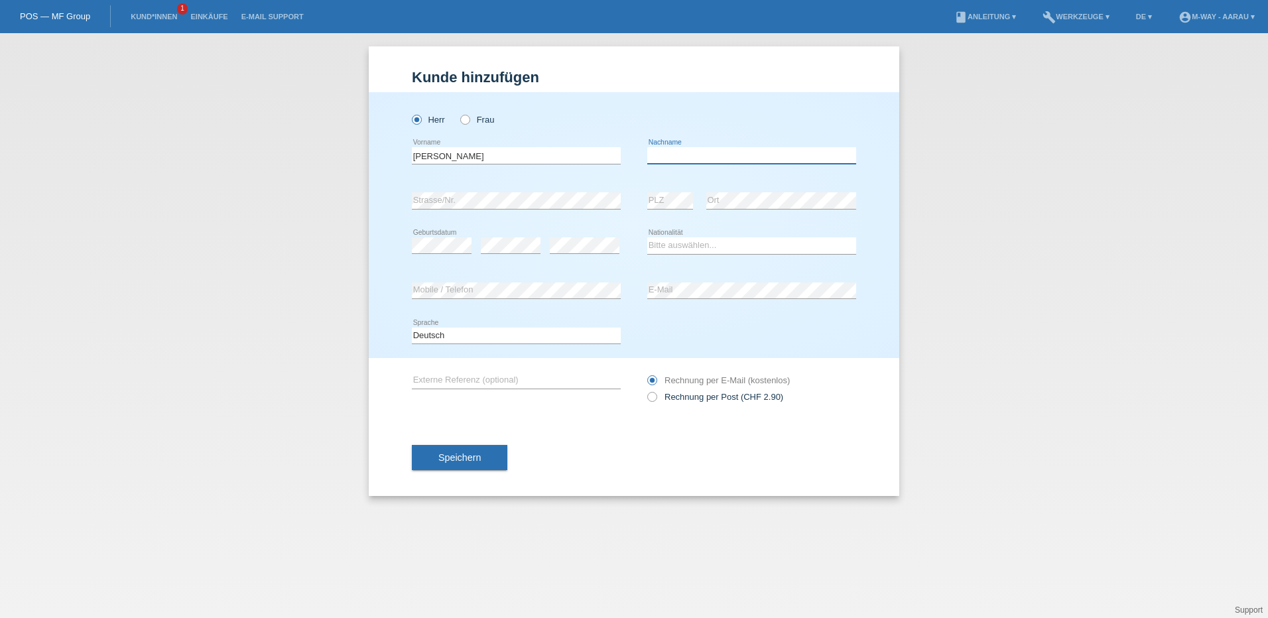
click at [666, 161] on input "text" at bounding box center [751, 155] width 209 height 17
type input "Meilinger"
click at [679, 241] on select "Bitte auswählen... Schweiz Deutschland Liechtenstein Österreich ------------ Af…" at bounding box center [751, 245] width 209 height 16
select select "DE"
click at [647, 237] on select "Bitte auswählen... Schweiz Deutschland Liechtenstein Österreich ------------ Af…" at bounding box center [751, 245] width 209 height 16
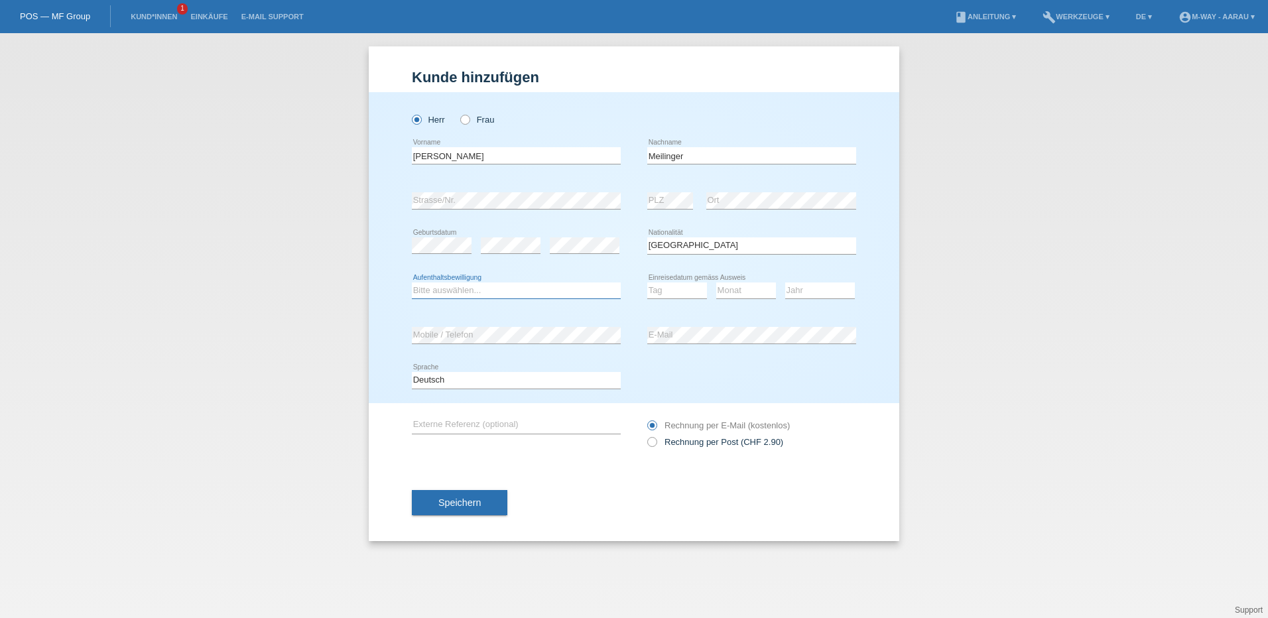
click at [496, 287] on select "Bitte auswählen... C B B - Flüchtlingsstatus Andere" at bounding box center [516, 291] width 209 height 16
select select "B"
click at [412, 283] on select "Bitte auswählen... C B B - Flüchtlingsstatus Andere" at bounding box center [516, 291] width 209 height 16
click at [673, 295] on select "Tag 01 02 03 04 05 06 07 08 09 10 11" at bounding box center [677, 291] width 60 height 16
select select "01"
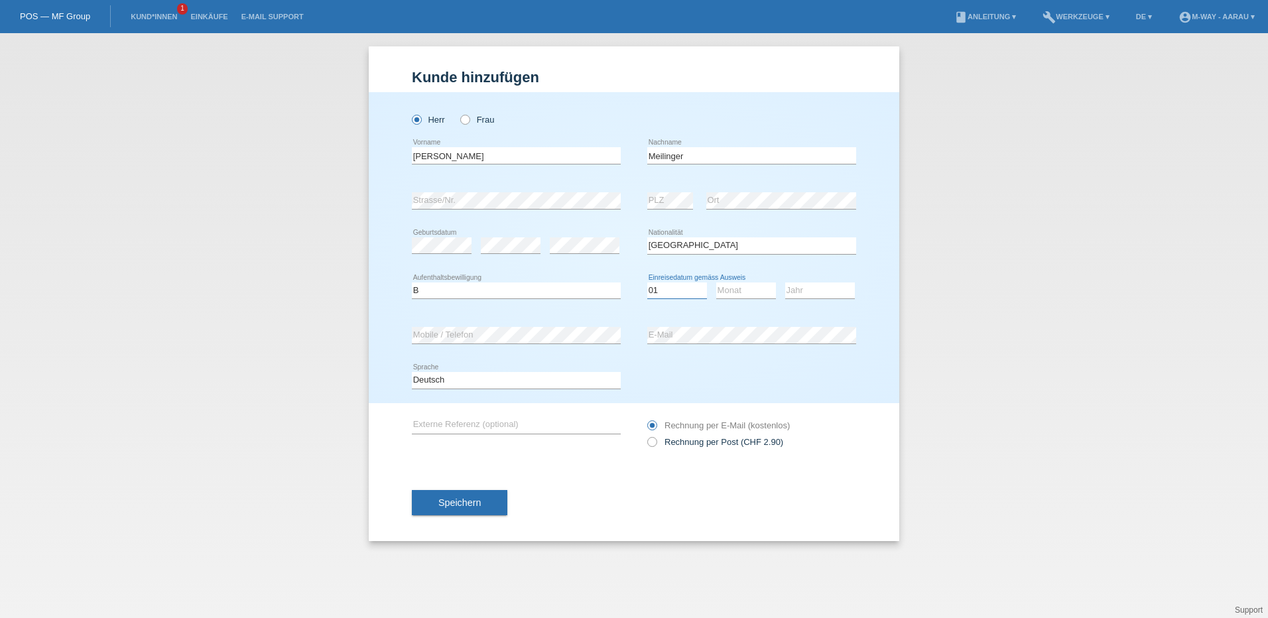
click at [647, 283] on select "Tag 01 02 03 04 05 06 07 08 09 10 11" at bounding box center [677, 291] width 60 height 16
click at [725, 289] on select "Monat 01 02 03 04 05 06 07 08 09 10 11" at bounding box center [746, 291] width 60 height 16
select select "09"
click at [716, 283] on select "Monat 01 02 03 04 05 06 07 08 09 10 11" at bounding box center [746, 291] width 60 height 16
click at [805, 285] on select "Jahr 2025 2024 2023 2022 2021 2020 2019 2018 2017 2016 2015 2014 2013 2012 2011…" at bounding box center [820, 291] width 70 height 16
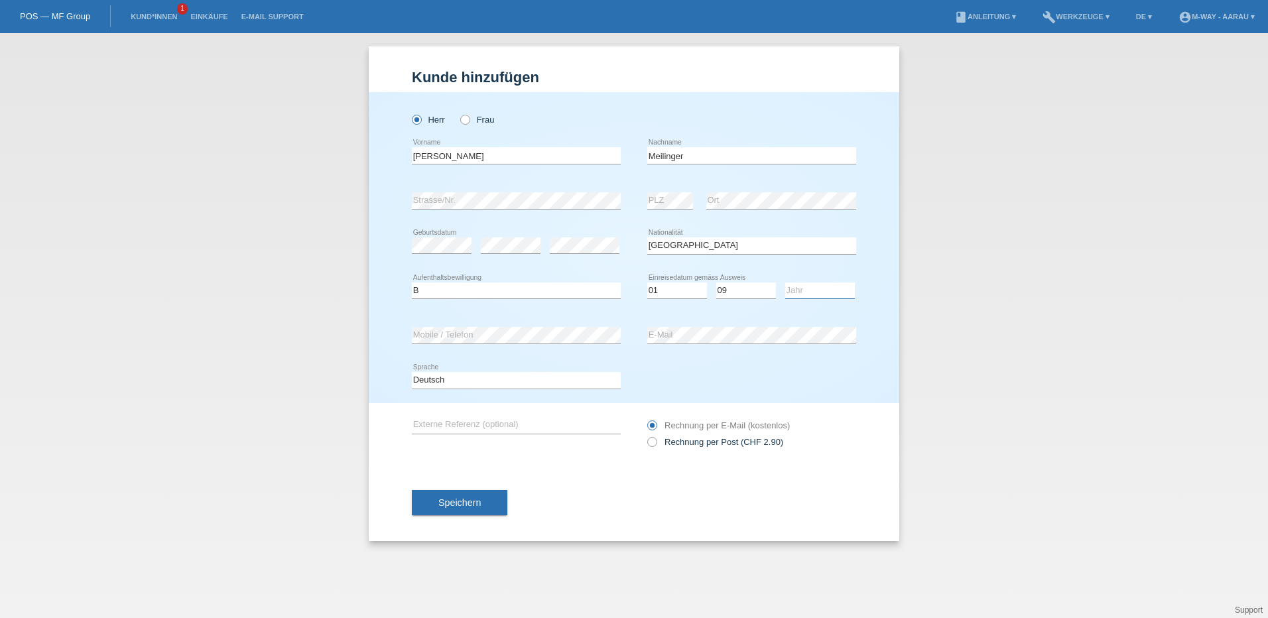
select select "2025"
click at [785, 283] on select "Jahr 2025 2024 2023 2022 2021 2020 2019 2018 2017 2016 2015 2014 2013 2012 2011…" at bounding box center [820, 291] width 70 height 16
click at [485, 503] on button "Speichern" at bounding box center [460, 502] width 96 height 25
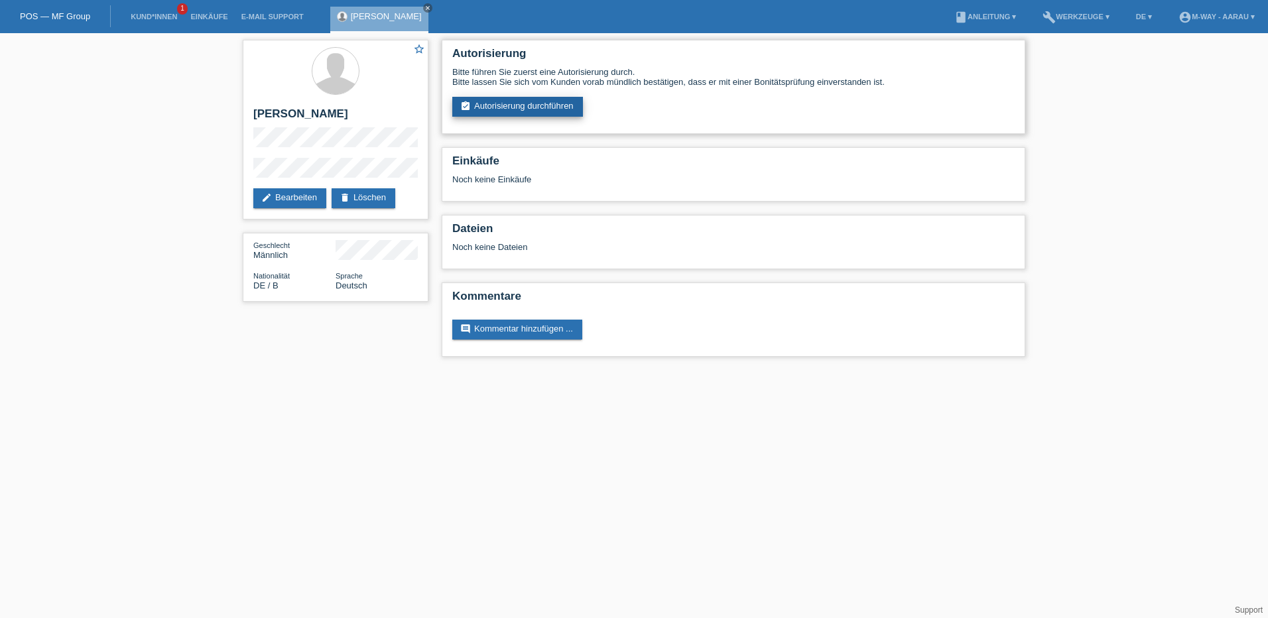
click at [484, 101] on link "assignment_turned_in Autorisierung durchführen" at bounding box center [517, 107] width 131 height 20
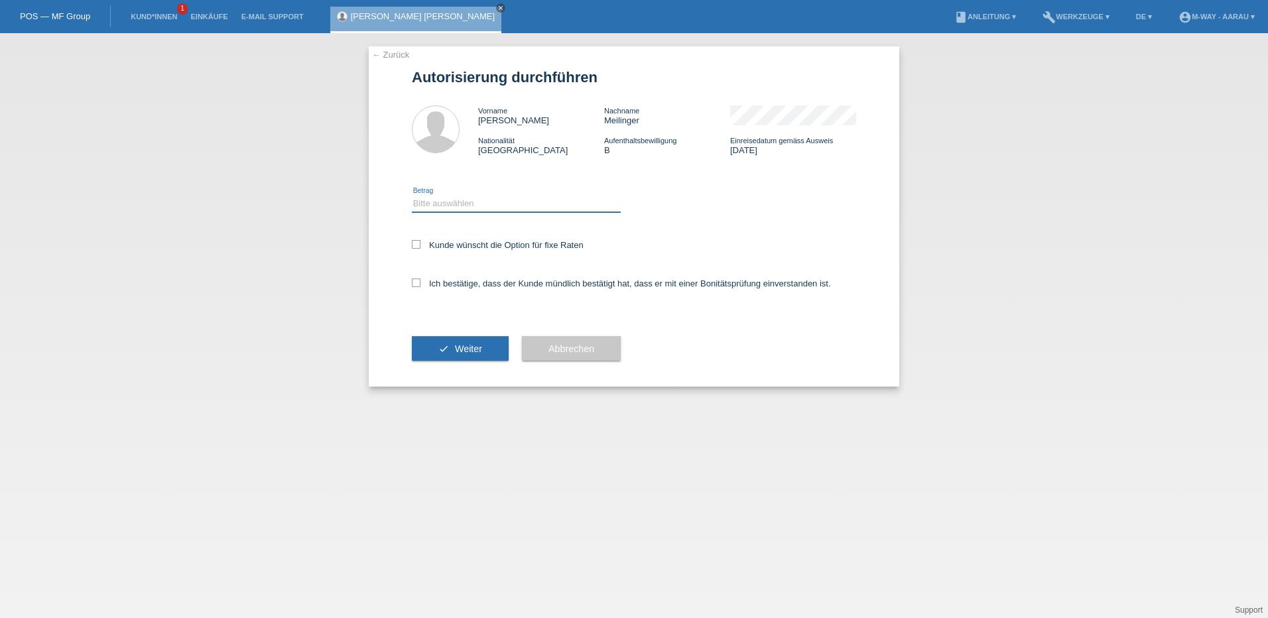
click at [439, 199] on select "Bitte auswählen CHF 1.00 - CHF 499.00 CHF 500.00 - CHF 1'999.00 CHF 2'000.00 - …" at bounding box center [516, 204] width 209 height 16
select select "3"
click at [412, 196] on select "Bitte auswählen CHF 1.00 - CHF 499.00 CHF 500.00 - CHF 1'999.00 CHF 2'000.00 - …" at bounding box center [516, 204] width 209 height 16
click at [439, 246] on label "Kunde wünscht die Option für fixe Raten" at bounding box center [498, 245] width 172 height 10
click at [421, 246] on input "Kunde wünscht die Option für fixe Raten" at bounding box center [416, 244] width 9 height 9
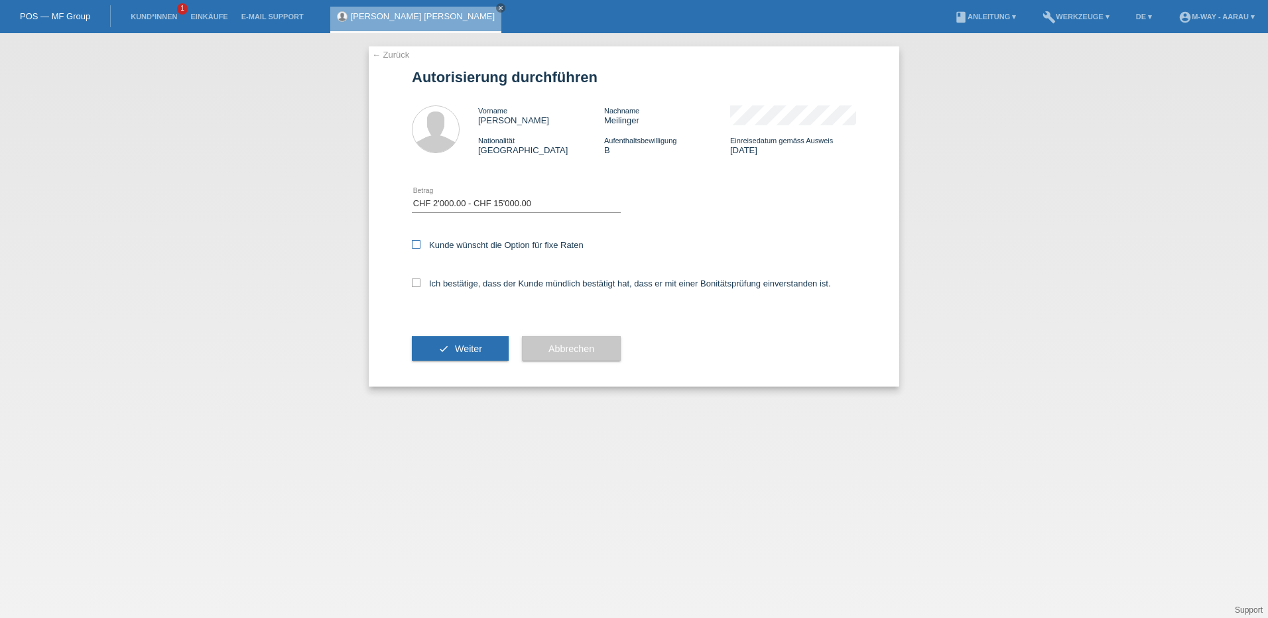
checkbox input "true"
click at [450, 285] on label "Ich bestätige, dass der Kunde mündlich bestätigt hat, dass er mit einer Bonität…" at bounding box center [621, 284] width 419 height 10
click at [421, 285] on input "Ich bestätige, dass der Kunde mündlich bestätigt hat, dass er mit einer Bonität…" at bounding box center [416, 283] width 9 height 9
checkbox input "true"
click at [455, 359] on button "check Weiter" at bounding box center [460, 348] width 97 height 25
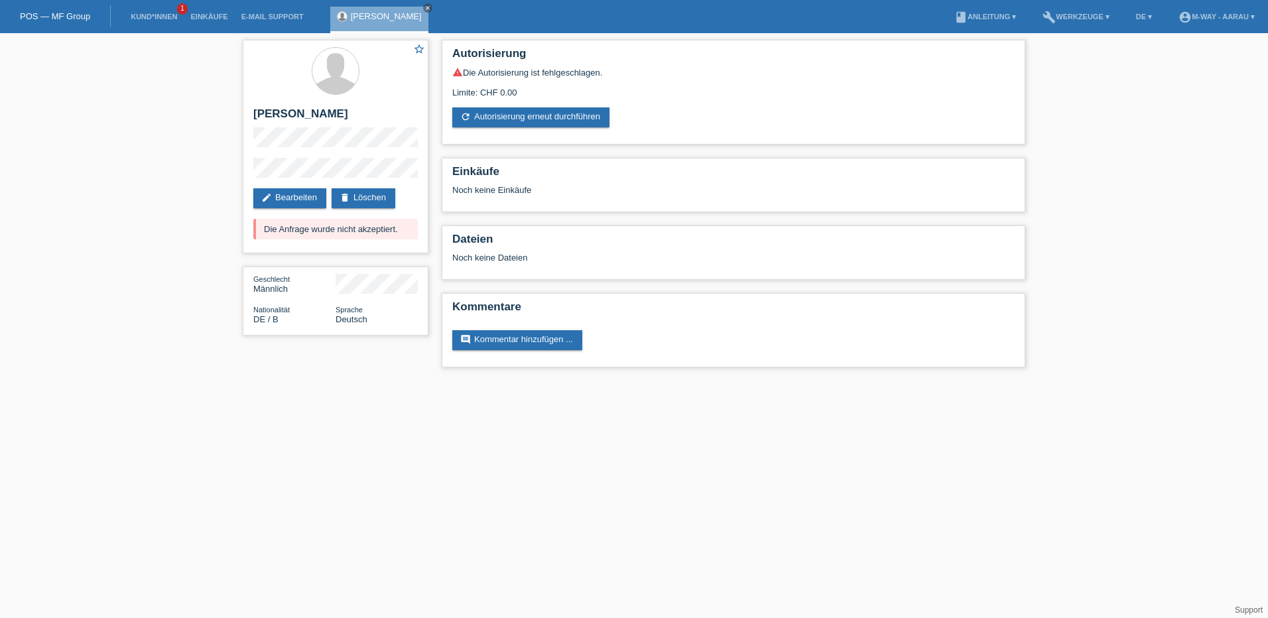
drag, startPoint x: 384, startPoint y: 231, endPoint x: 111, endPoint y: 260, distance: 274.2
click at [111, 260] on div "star_border Jan Niklas Meilinger edit Bearbeiten delete Löschen Die Anfrage wur…" at bounding box center [634, 207] width 1268 height 348
click at [364, 381] on html "POS — MF Group Kund*innen 1 Einkäufe E-Mail Support Jan Niklas Meilinger close" at bounding box center [634, 190] width 1268 height 381
click at [46, 20] on link "POS — MF Group" at bounding box center [55, 16] width 70 height 10
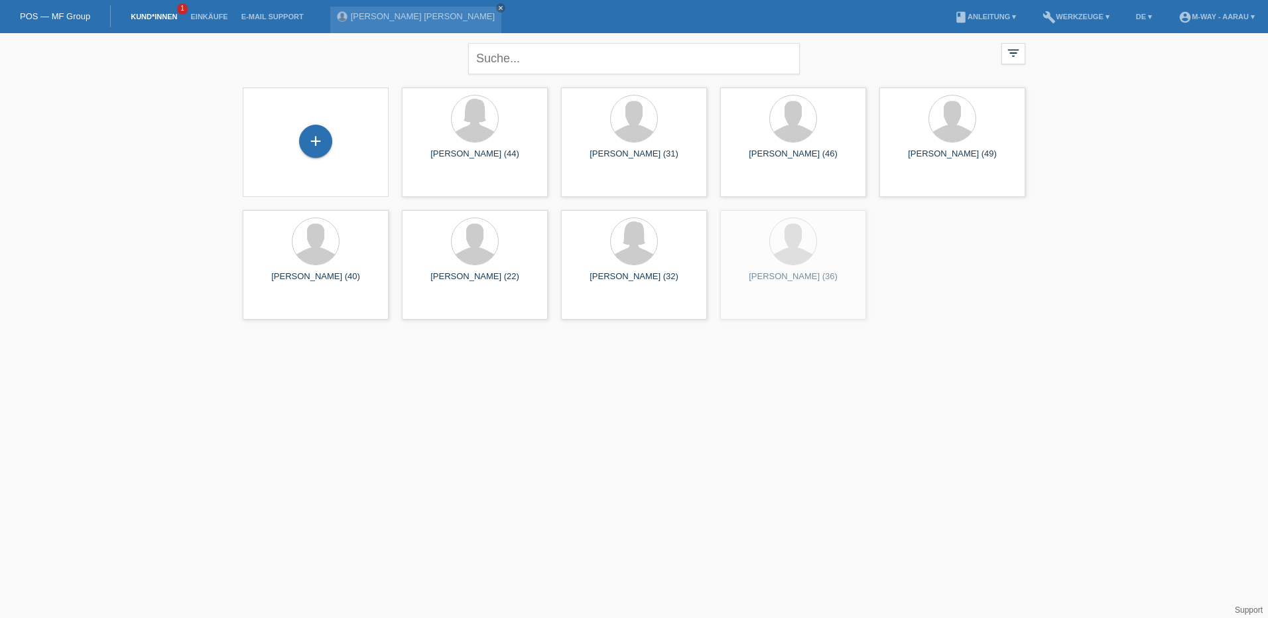
click at [338, 141] on div "+" at bounding box center [315, 142] width 125 height 35
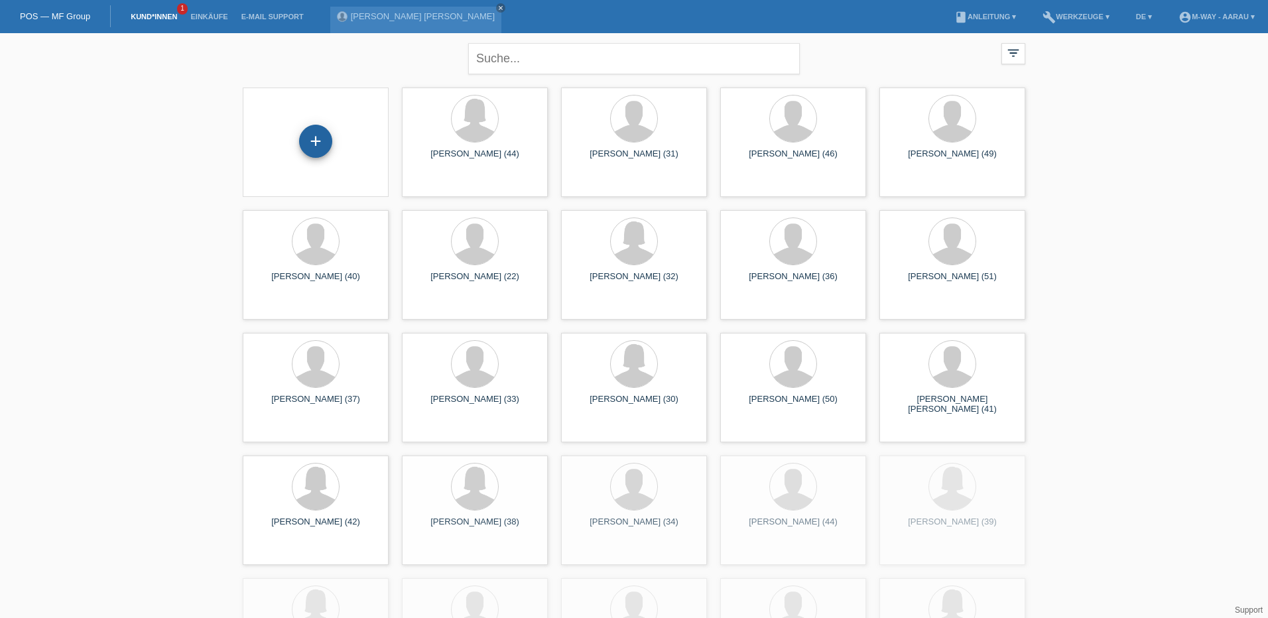
click at [315, 143] on div "+" at bounding box center [315, 141] width 33 height 33
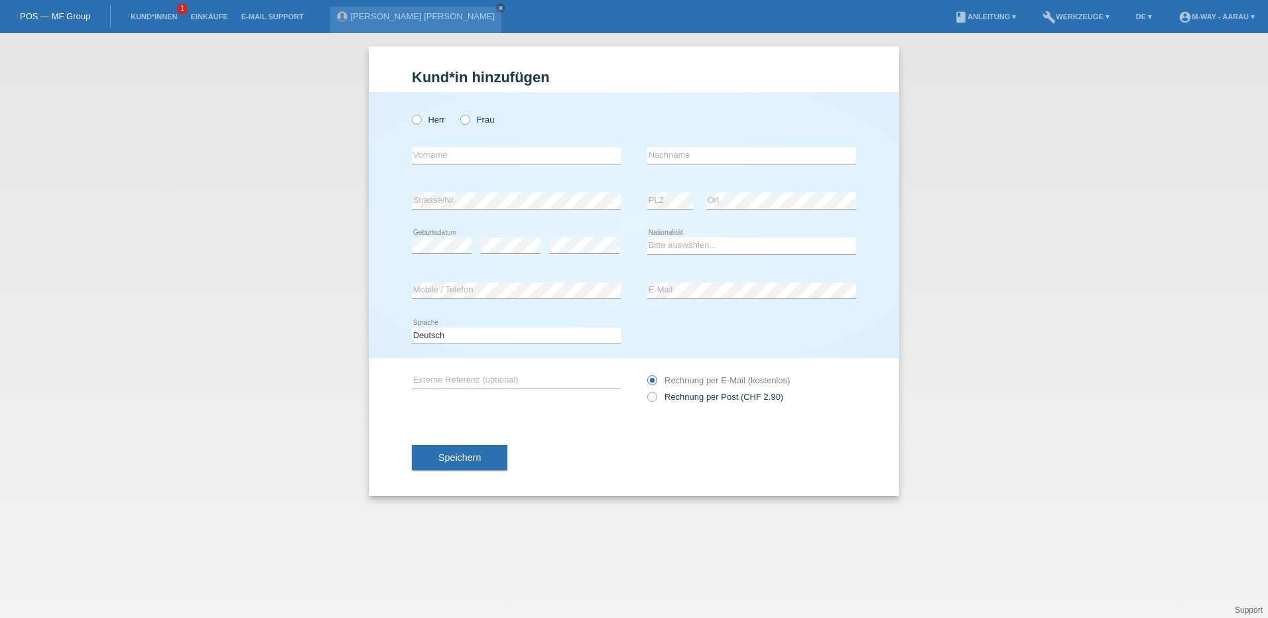
click at [499, 117] on div "Herr Frau" at bounding box center [516, 119] width 209 height 27
click at [476, 123] on label "Frau" at bounding box center [477, 120] width 34 height 10
click at [469, 123] on input "Frau" at bounding box center [464, 119] width 9 height 9
radio input "true"
click at [461, 162] on input "text" at bounding box center [516, 155] width 209 height 17
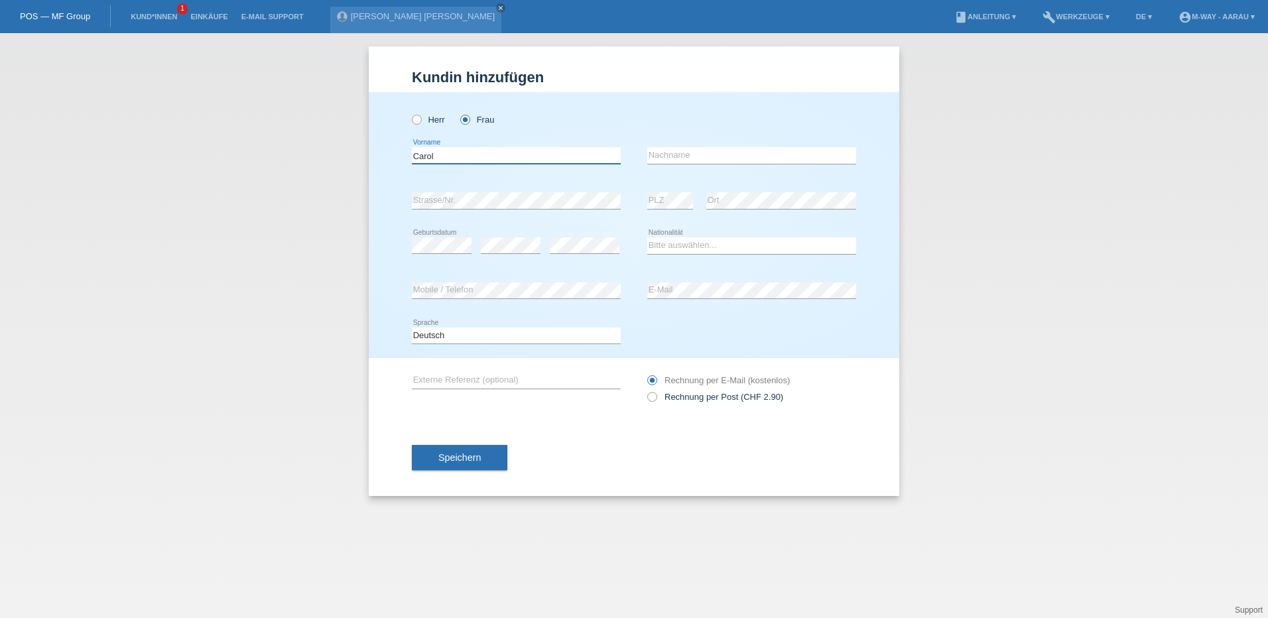
type input "Carol"
type input "Luck"
click at [435, 155] on input "Carol" at bounding box center [516, 155] width 209 height 17
type input "Carolin"
click at [676, 241] on select "Bitte auswählen... Schweiz Deutschland Liechtenstein Österreich ------------ Af…" at bounding box center [751, 245] width 209 height 16
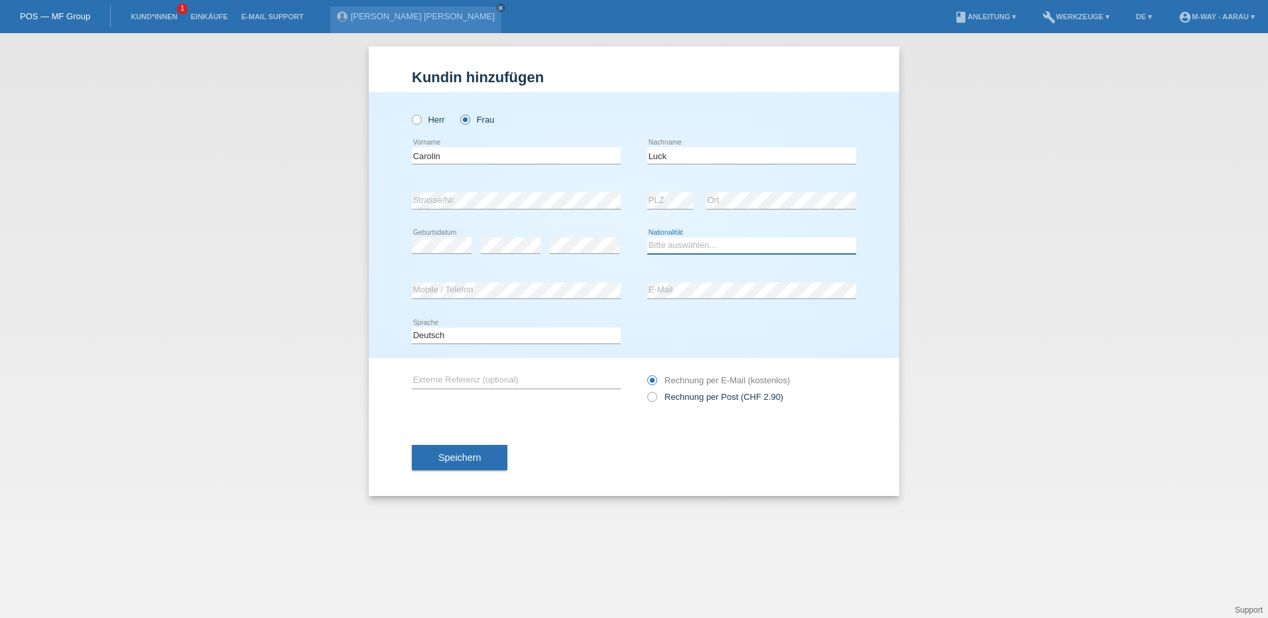
select select "DE"
click at [647, 237] on select "Bitte auswählen... Schweiz Deutschland Liechtenstein Österreich ------------ Af…" at bounding box center [751, 245] width 209 height 16
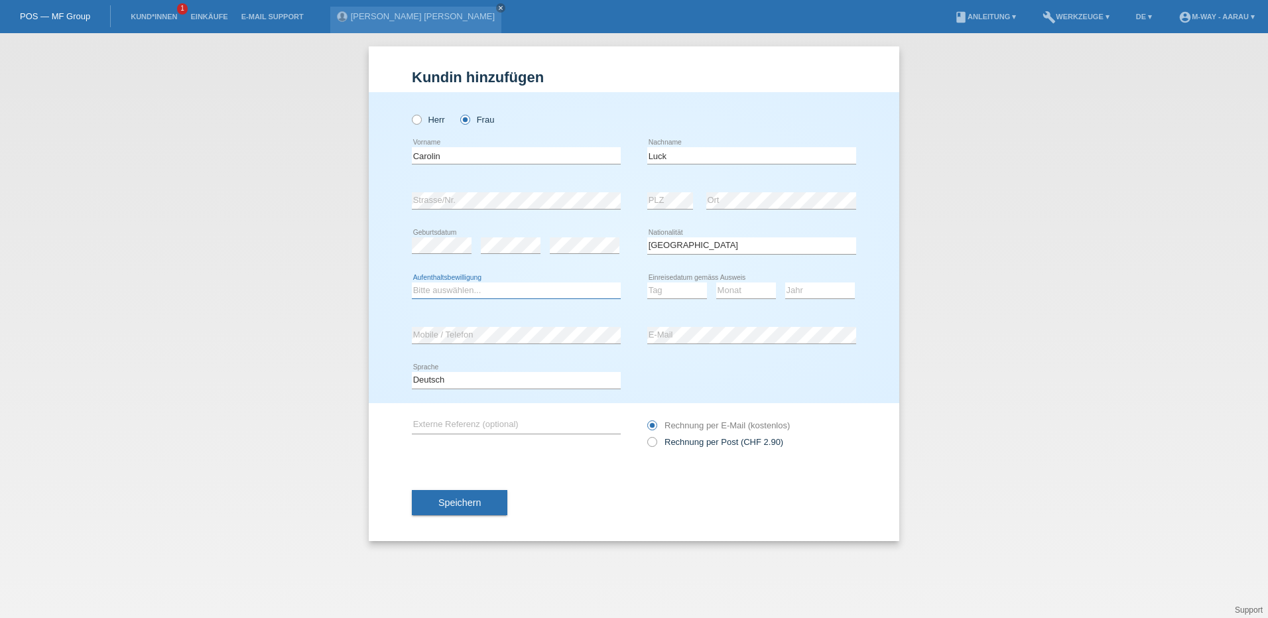
click at [495, 297] on select "Bitte auswählen... C B B - Flüchtlingsstatus Andere" at bounding box center [516, 291] width 209 height 16
select select "C"
click at [412, 283] on select "Bitte auswählen... C B B - Flüchtlingsstatus Andere" at bounding box center [516, 291] width 209 height 16
click at [684, 289] on select "Tag 01 02 03 04 05 06 07 08 09 10 11" at bounding box center [677, 291] width 60 height 16
select select "05"
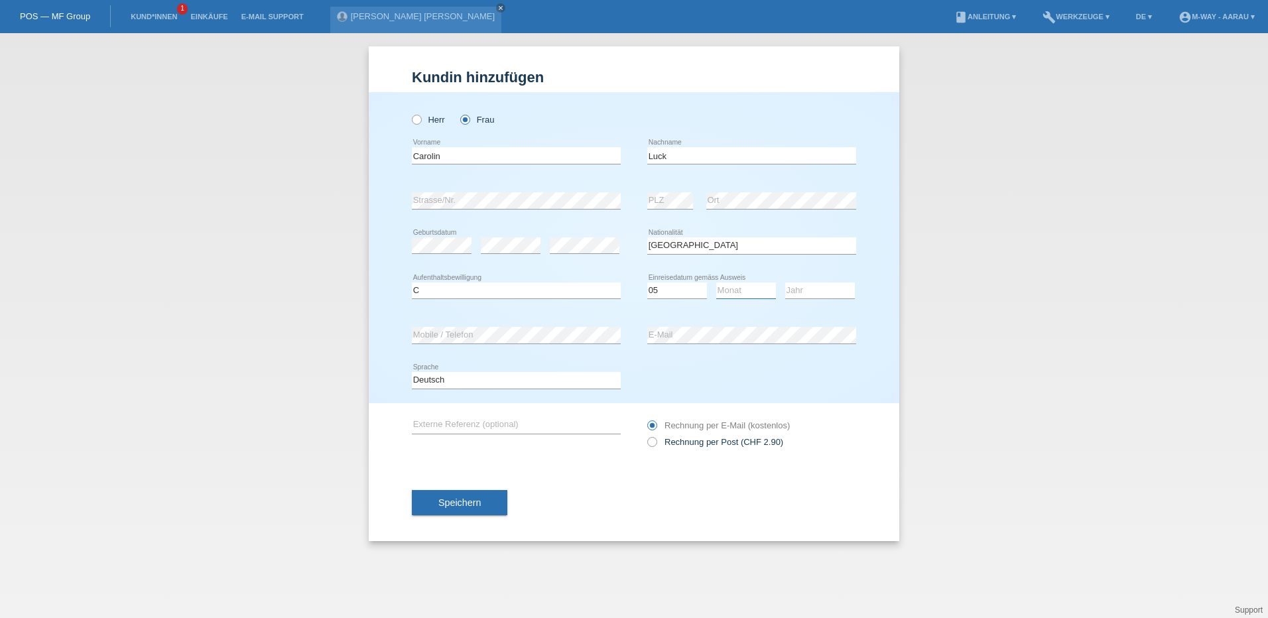
click at [740, 289] on select "Monat 01 02 03 04 05 06 07 08 09 10 11" at bounding box center [746, 291] width 60 height 16
select select "01"
click at [793, 287] on select "Jahr 2025 2024 2023 2022 2021 2020 2019 2018 2017 2016 2015 2014 2013 2012 2011…" at bounding box center [820, 291] width 70 height 16
select select "2001"
click at [785, 283] on select "Jahr 2025 2024 2023 2022 2021 2020 2019 2018 2017 2016 2015 2014 2013 2012 2011…" at bounding box center [820, 291] width 70 height 16
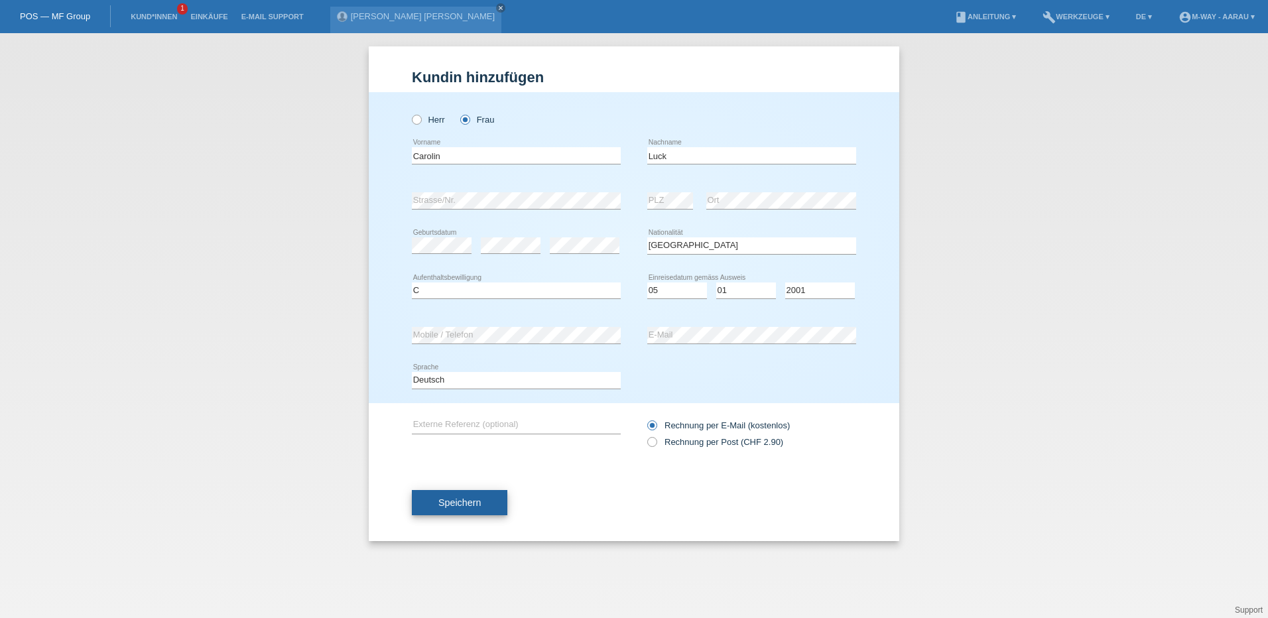
click at [453, 509] on button "Speichern" at bounding box center [460, 502] width 96 height 25
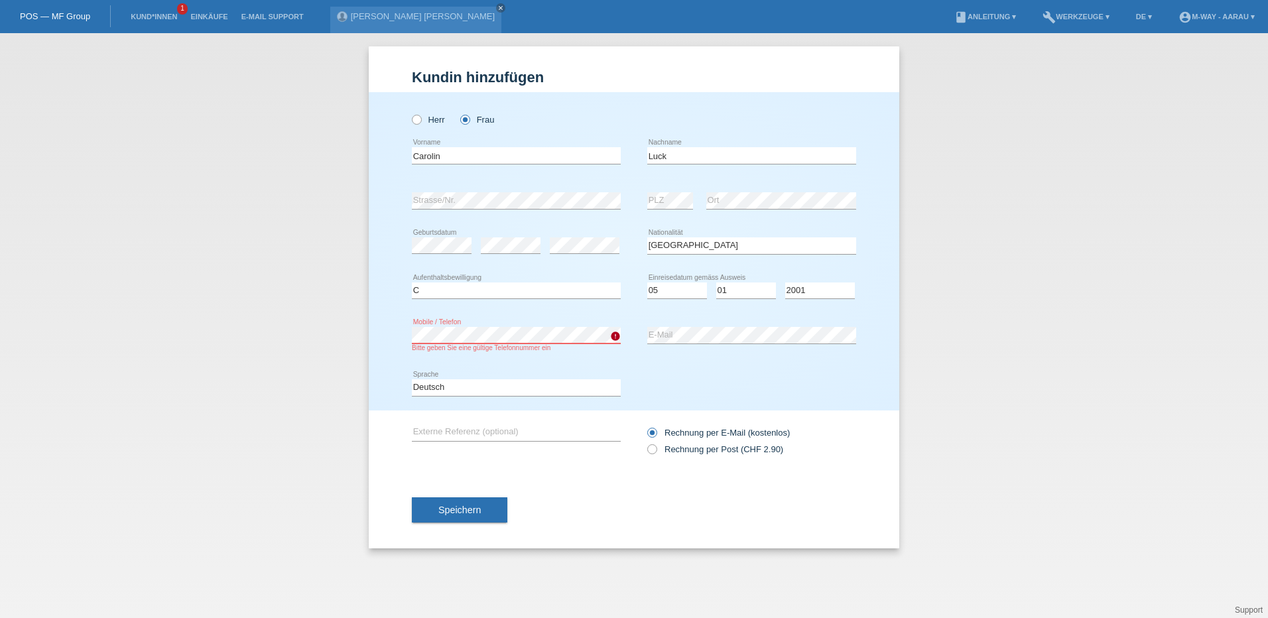
click at [245, 352] on div "Kund*in hinzufügen Kunde hinzufügen Kundin hinzufügen Herr Frau Carolin error V…" at bounding box center [634, 325] width 1268 height 585
click at [577, 468] on div "error Externe Referenz (optional) Rechnung per Post (CHF 2.90)" at bounding box center [634, 441] width 444 height 61
click at [468, 507] on span "Speichern" at bounding box center [459, 510] width 42 height 11
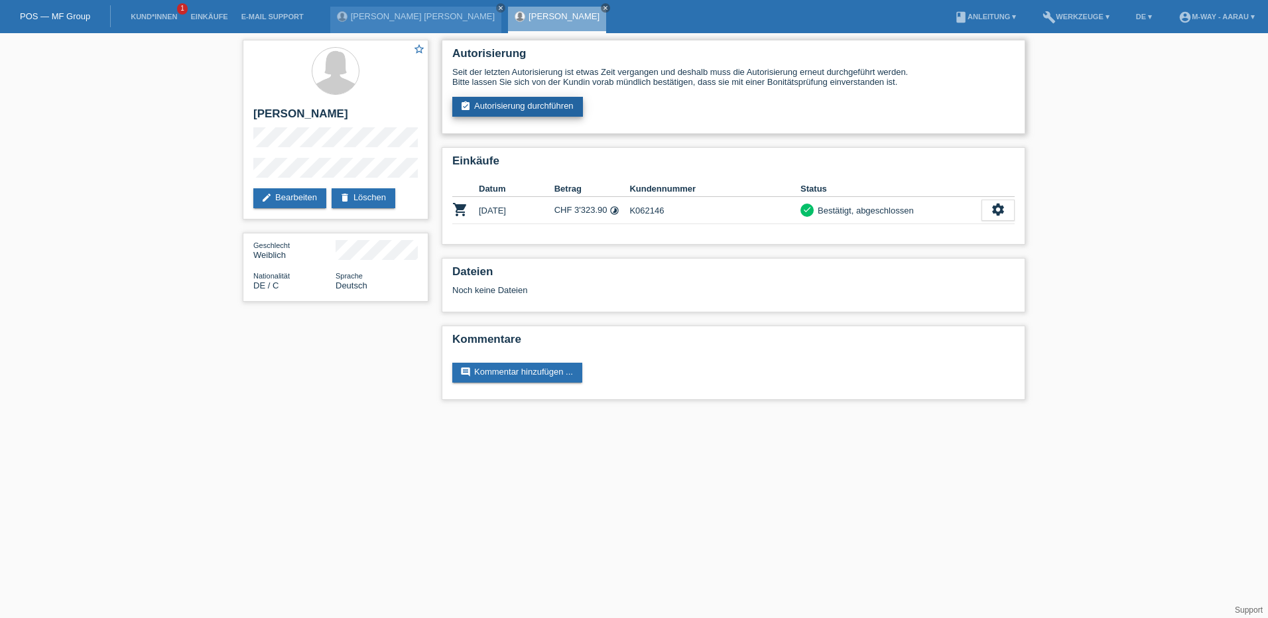
click at [535, 114] on link "assignment_turned_in Autorisierung durchführen" at bounding box center [517, 107] width 131 height 20
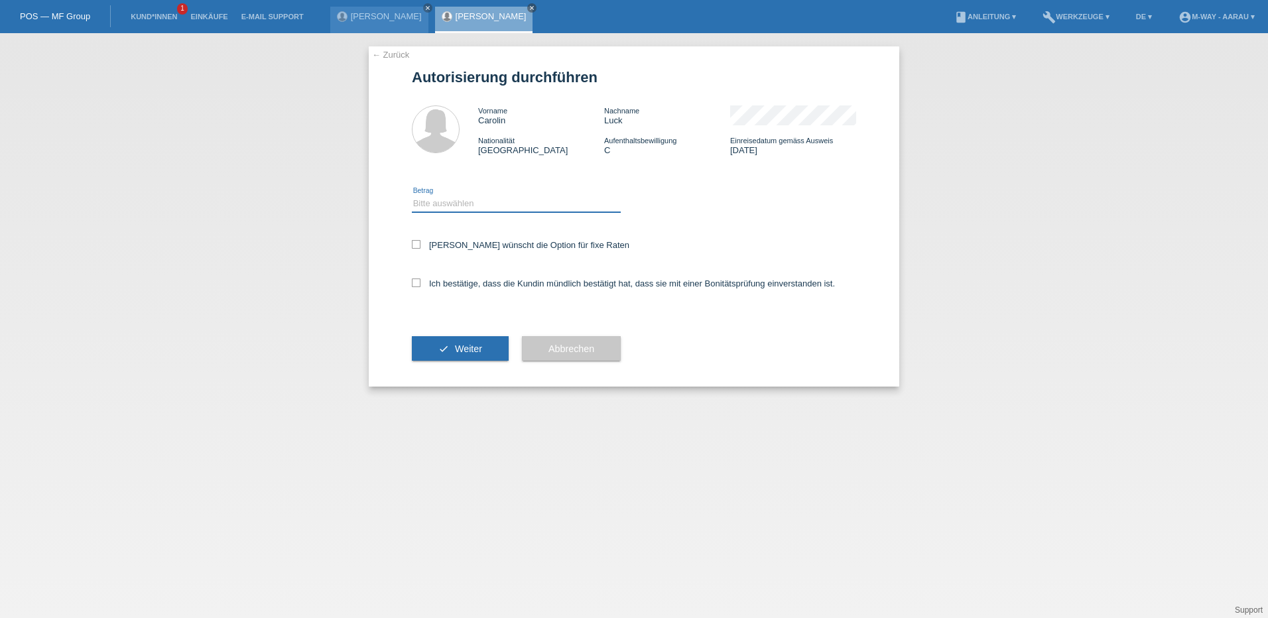
click at [449, 206] on select "Bitte auswählen CHF 1.00 - CHF 499.00 CHF 500.00 - CHF 1'999.00 CHF 2'000.00 - …" at bounding box center [516, 204] width 209 height 16
select select "3"
click at [412, 196] on select "Bitte auswählen CHF 1.00 - CHF 499.00 CHF 500.00 - CHF 1'999.00 CHF 2'000.00 - …" at bounding box center [516, 204] width 209 height 16
click at [430, 239] on div "[PERSON_NAME] wünscht die Option für fixe Raten" at bounding box center [634, 246] width 444 height 38
click at [431, 248] on label "Kundin wünscht die Option für fixe Raten" at bounding box center [521, 245] width 218 height 10
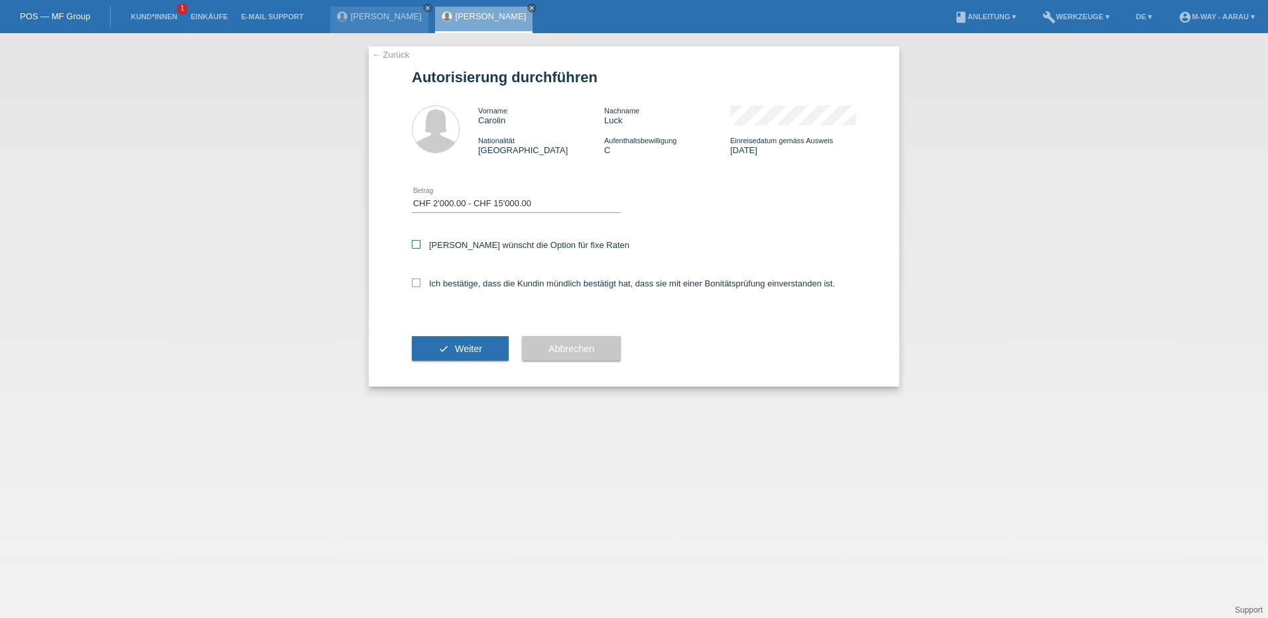
click at [421, 248] on input "Kundin wünscht die Option für fixe Raten" at bounding box center [416, 244] width 9 height 9
checkbox input "true"
click at [435, 283] on label "Ich bestätige, dass die Kundin mündlich bestätigt hat, dass sie mit einer Bonit…" at bounding box center [623, 284] width 423 height 10
click at [421, 283] on input "Ich bestätige, dass die Kundin mündlich bestätigt hat, dass sie mit einer Bonit…" at bounding box center [416, 283] width 9 height 9
checkbox input "true"
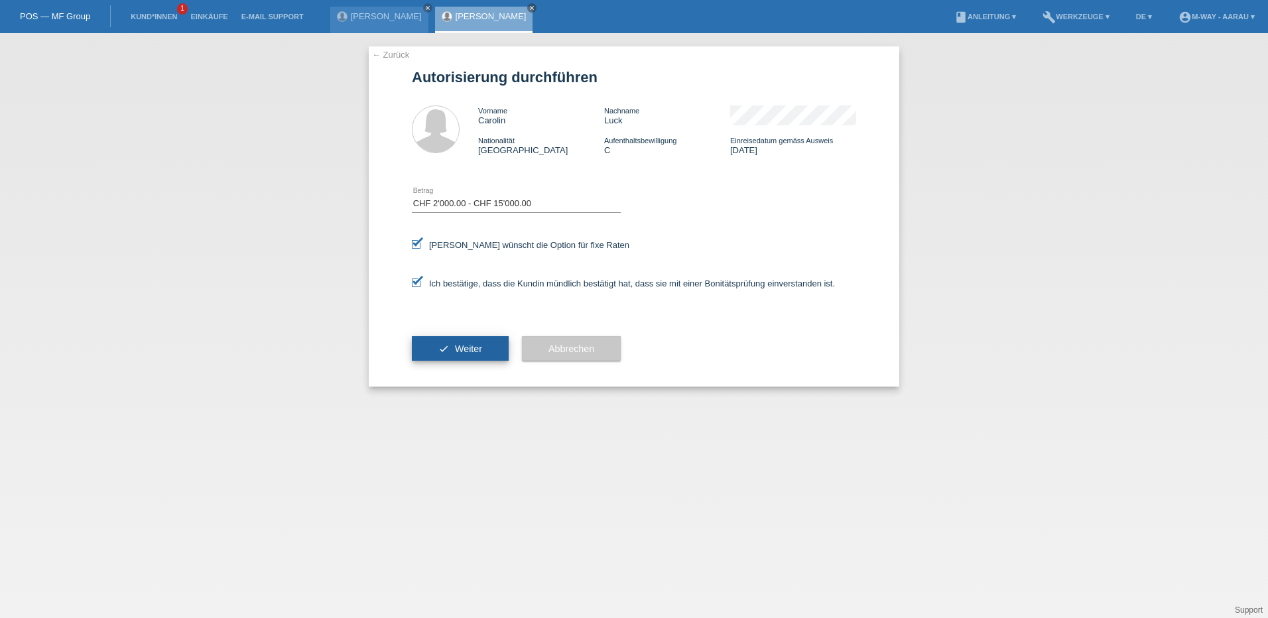
click at [458, 347] on span "Weiter" at bounding box center [468, 349] width 27 height 11
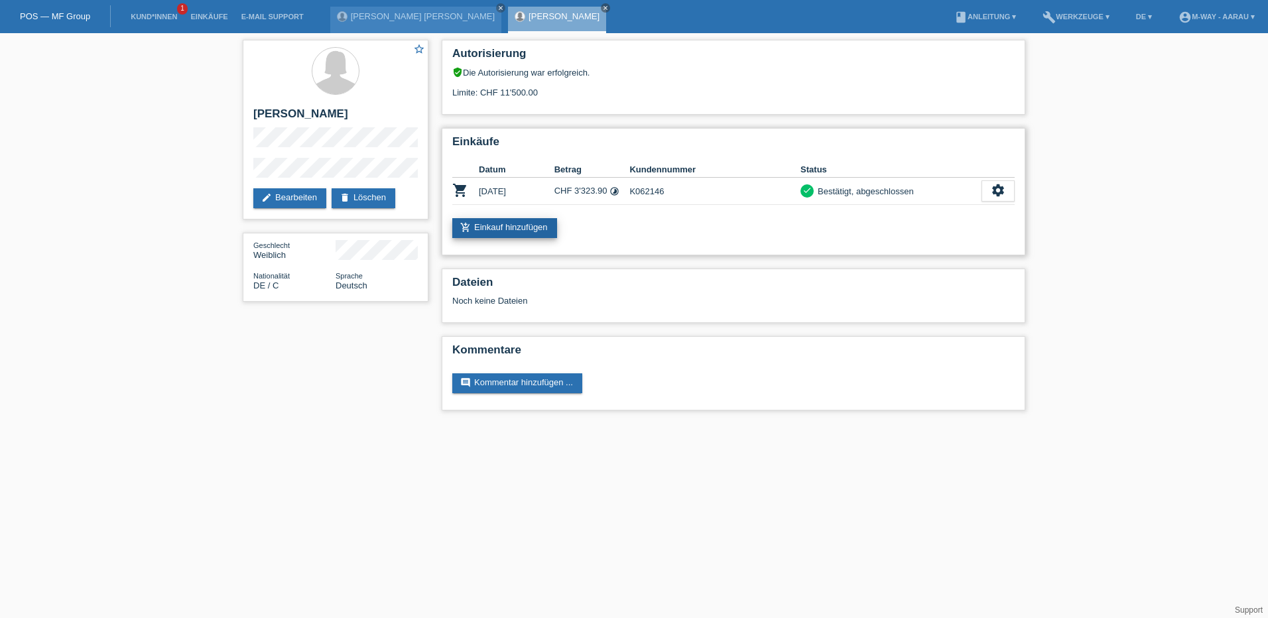
click at [511, 229] on link "add_shopping_cart Einkauf hinzufügen" at bounding box center [504, 228] width 105 height 20
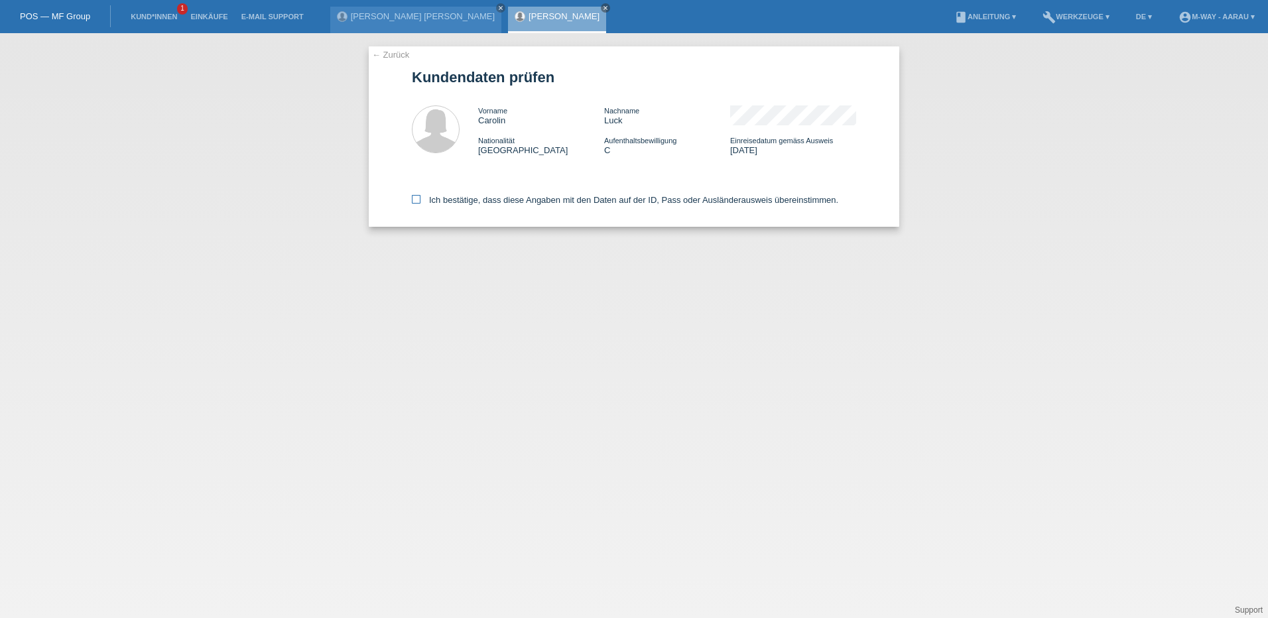
click at [430, 204] on label "Ich bestätige, dass diese Angaben mit den Daten auf der ID, Pass oder Ausländer…" at bounding box center [625, 200] width 427 height 10
click at [421, 204] on input "Ich bestätige, dass diese Angaben mit den Daten auf der ID, Pass oder Ausländer…" at bounding box center [416, 199] width 9 height 9
checkbox input "true"
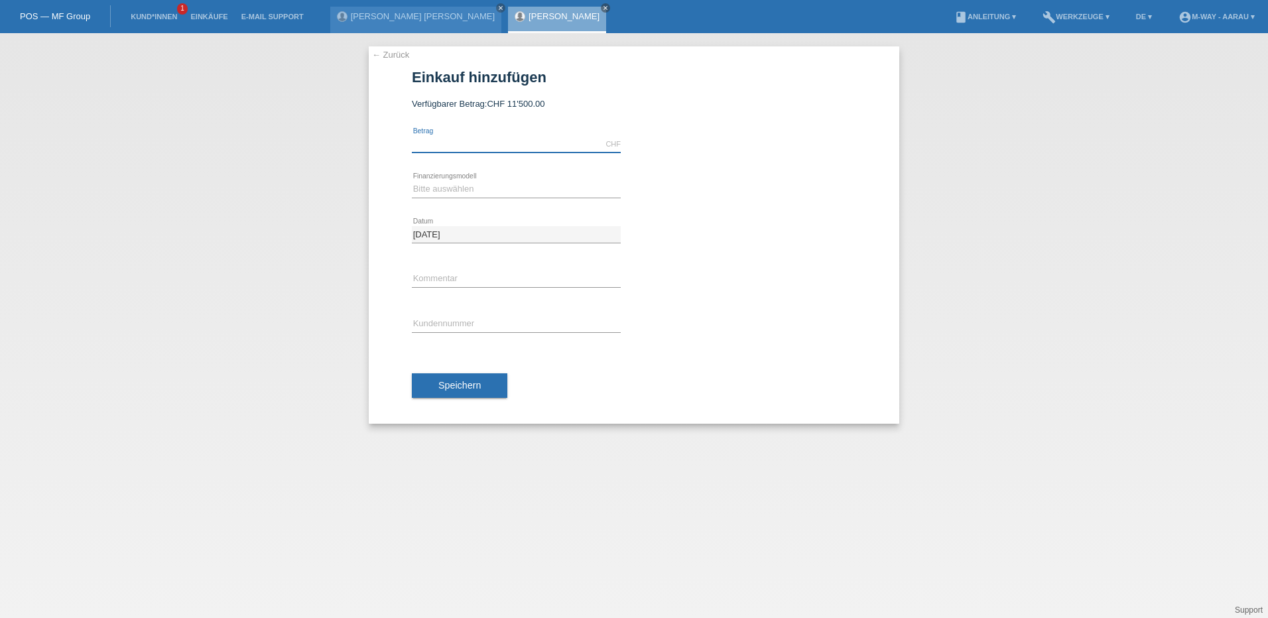
click at [466, 143] on input "text" at bounding box center [516, 144] width 209 height 17
type input "3294.00"
click at [466, 189] on select "Bitte auswählen Fixe Raten Kauf auf Rechnung mit Teilzahlungsoption" at bounding box center [516, 189] width 209 height 16
click at [412, 181] on select "Bitte auswählen Fixe Raten Kauf auf Rechnung mit Teilzahlungsoption" at bounding box center [516, 189] width 209 height 16
drag, startPoint x: 455, startPoint y: 188, endPoint x: 454, endPoint y: 200, distance: 11.3
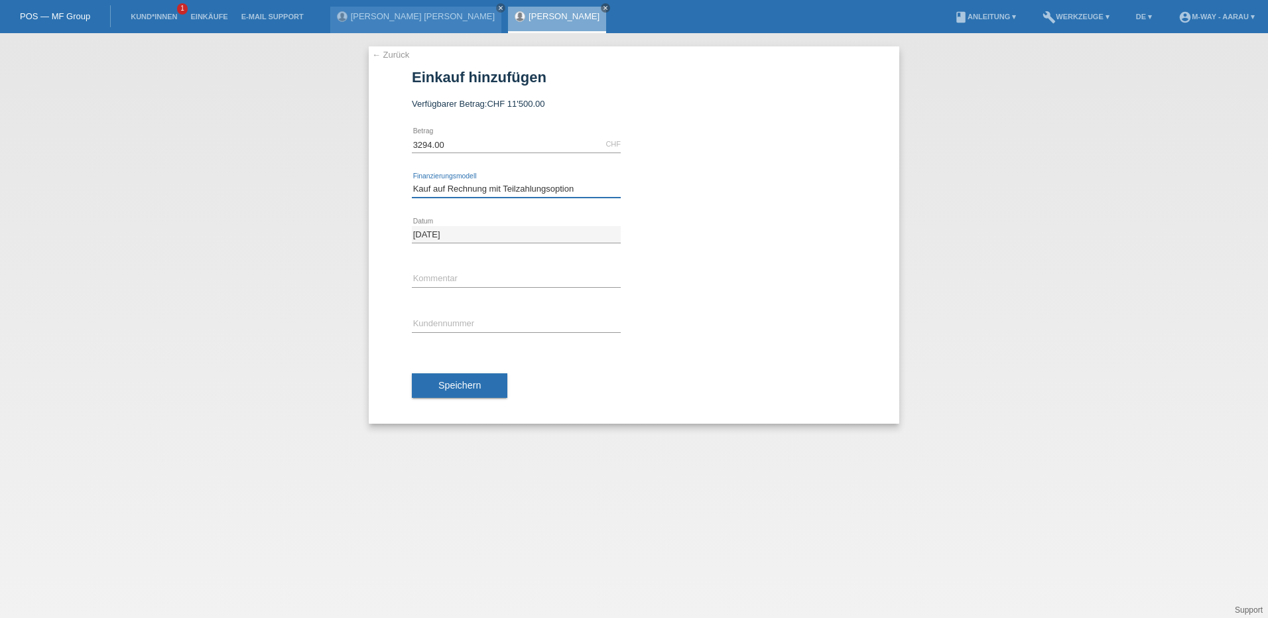
click at [455, 188] on select "Bitte auswählen Fixe Raten Kauf auf Rechnung mit Teilzahlungsoption" at bounding box center [516, 189] width 209 height 16
select select "77"
click at [412, 181] on select "Bitte auswählen Fixe Raten Kauf auf Rechnung mit Teilzahlungsoption" at bounding box center [516, 189] width 209 height 16
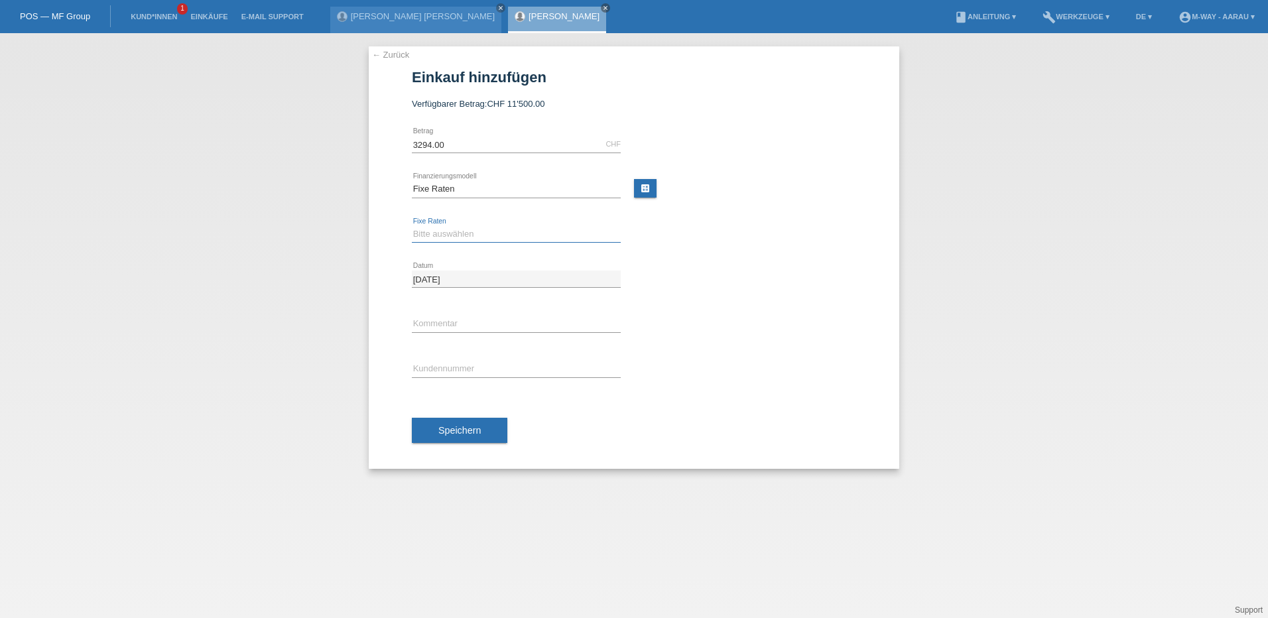
click at [440, 230] on select "Bitte auswählen 4 Raten 5 Raten 6 Raten 7 Raten 8 Raten 9 Raten 10 Raten 11 Rat…" at bounding box center [516, 234] width 209 height 16
select select "202"
click at [412, 226] on select "Bitte auswählen 4 Raten 5 Raten 6 Raten 7 Raten 8 Raten 9 Raten 10 Raten 11 Rat…" at bounding box center [516, 234] width 209 height 16
click at [460, 366] on input "text" at bounding box center [516, 369] width 209 height 17
type input "K062146"
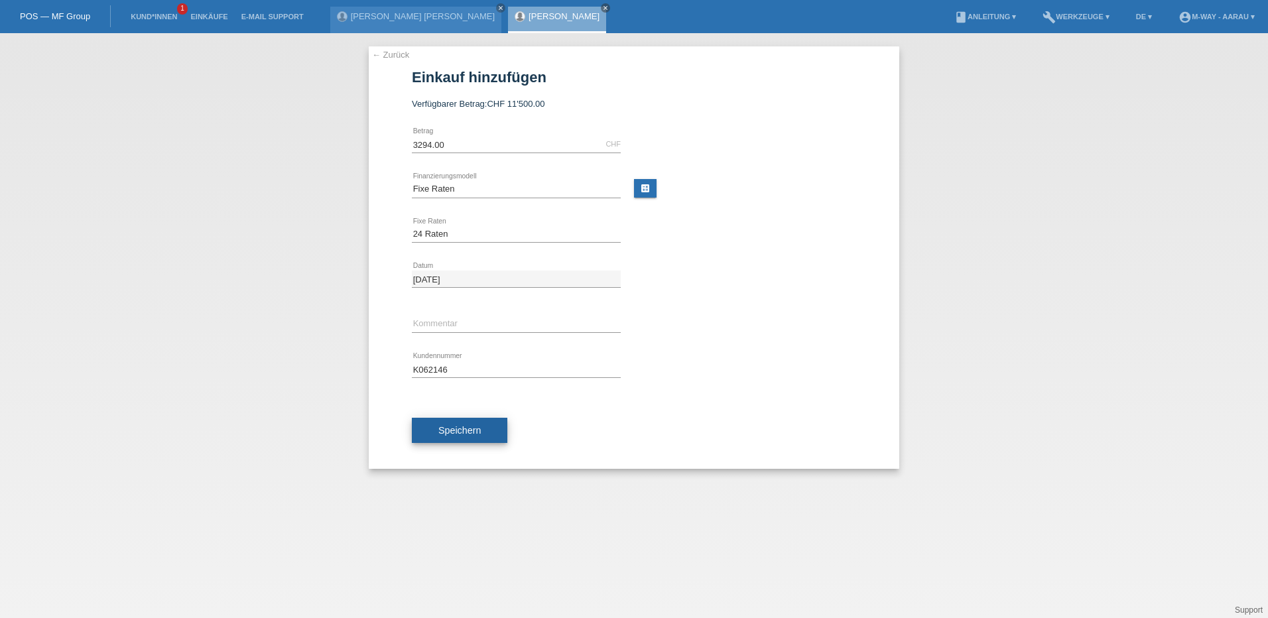
click at [458, 434] on span "Speichern" at bounding box center [459, 430] width 42 height 11
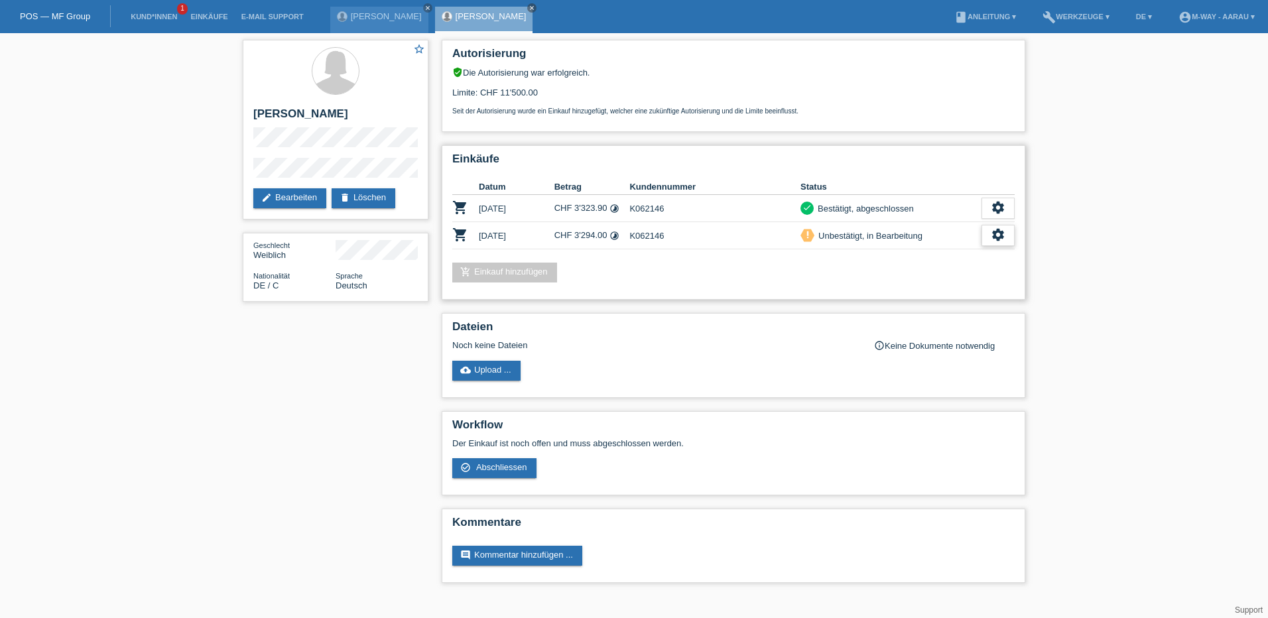
click at [1002, 234] on icon "settings" at bounding box center [998, 235] width 15 height 15
click at [1102, 237] on div "star_border [PERSON_NAME] edit Bearbeiten delete Löschen Geschlecht Weiblich Na…" at bounding box center [634, 314] width 1268 height 563
